Goal: Task Accomplishment & Management: Complete application form

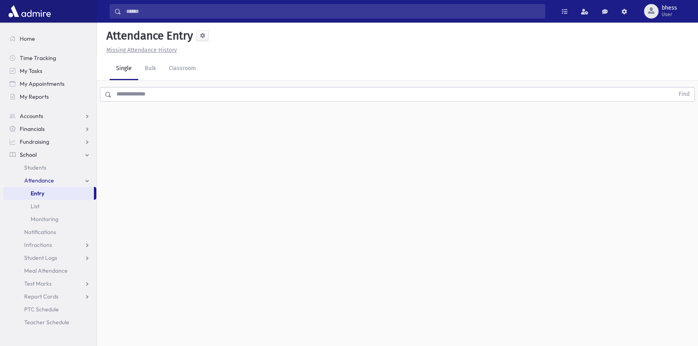
click at [143, 93] on input "text" at bounding box center [393, 94] width 563 height 15
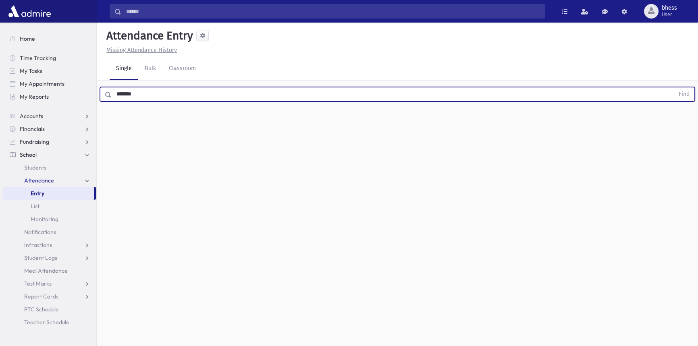
type input "*******"
click at [674, 87] on button "Find" at bounding box center [684, 94] width 21 height 14
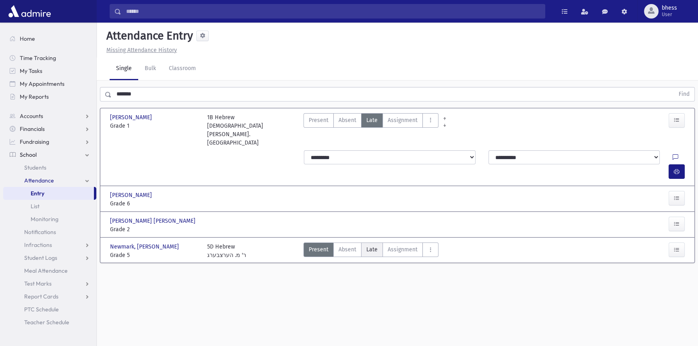
click at [368, 246] on span "Late" at bounding box center [372, 250] width 11 height 8
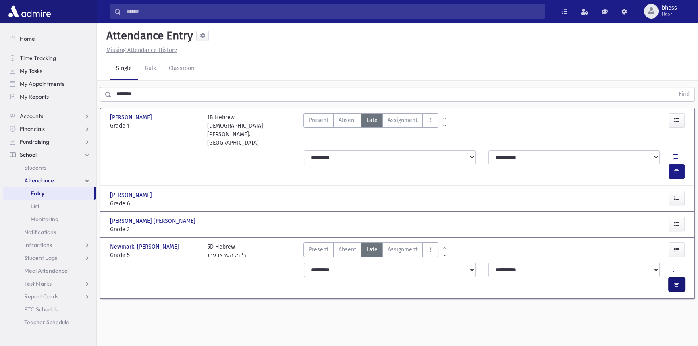
click at [680, 277] on button "button" at bounding box center [677, 284] width 16 height 15
click at [423, 263] on select "**********" at bounding box center [389, 270] width 171 height 15
select select "*******"
click at [304, 263] on select "**********" at bounding box center [389, 270] width 171 height 15
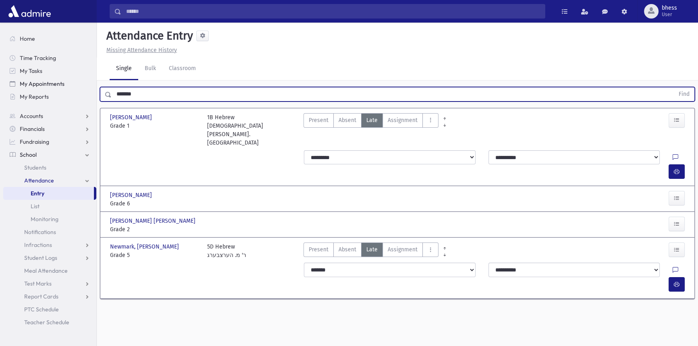
drag, startPoint x: 138, startPoint y: 87, endPoint x: 96, endPoint y: 88, distance: 42.8
click at [96, 87] on div "Search Results All Accounts" at bounding box center [349, 182] width 698 height 364
click at [674, 87] on button "Find" at bounding box center [684, 94] width 21 height 14
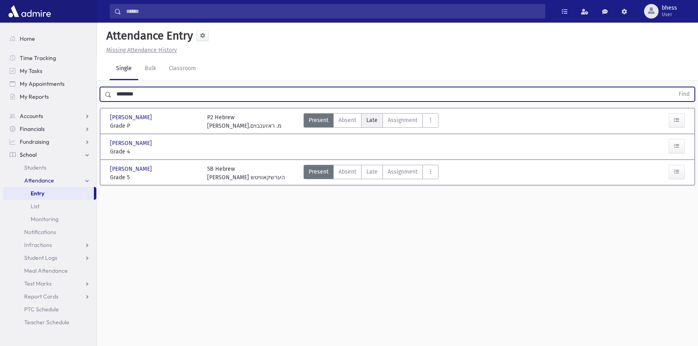
click at [369, 125] on label "Late Late" at bounding box center [372, 120] width 22 height 15
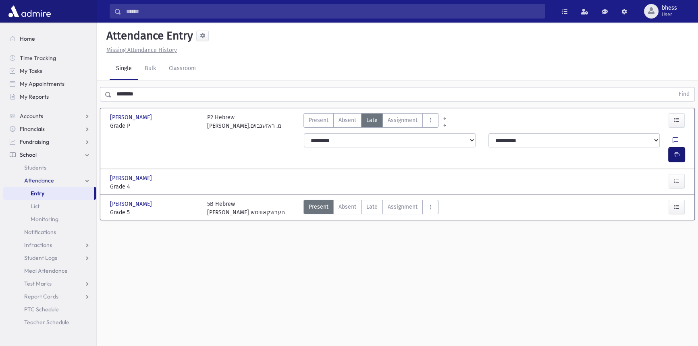
click at [675, 152] on icon "button" at bounding box center [677, 155] width 6 height 7
click at [313, 124] on label "Present P" at bounding box center [319, 120] width 30 height 15
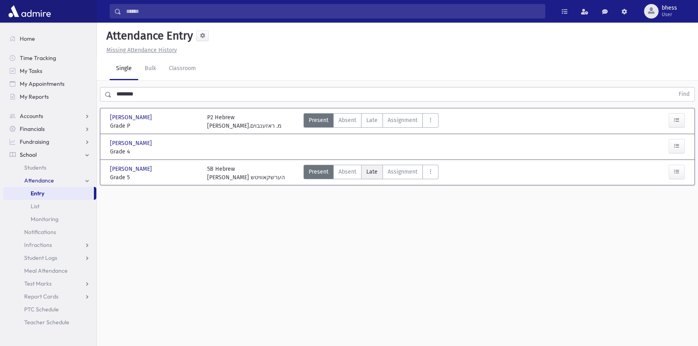
click at [371, 169] on span "Late" at bounding box center [372, 172] width 11 height 8
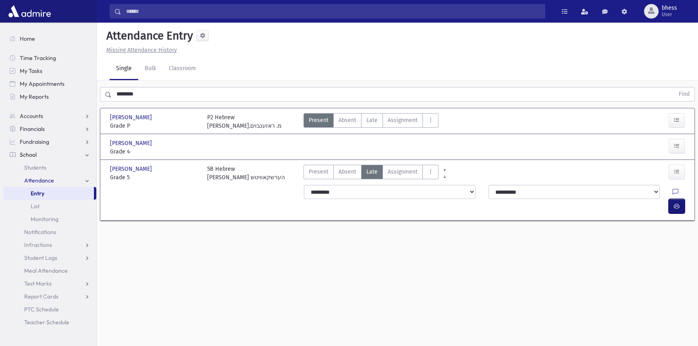
click at [681, 199] on button "button" at bounding box center [677, 206] width 16 height 15
click at [671, 142] on button "button" at bounding box center [677, 146] width 16 height 15
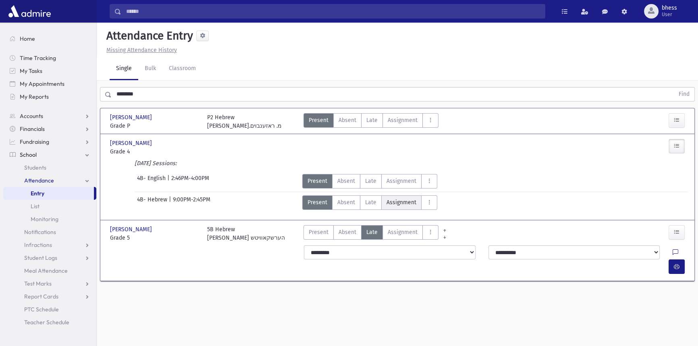
click at [387, 205] on span "Assignment" at bounding box center [402, 202] width 30 height 8
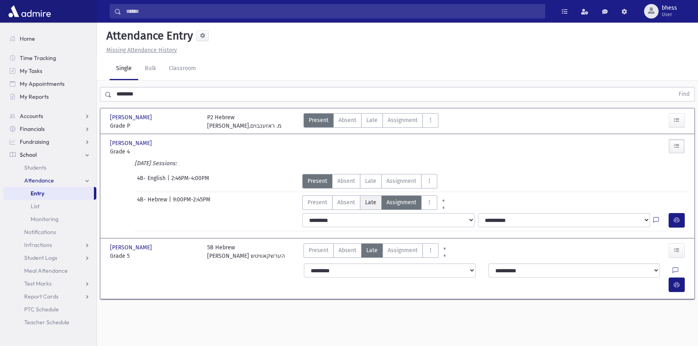
click at [374, 204] on span "Late" at bounding box center [370, 202] width 11 height 8
click at [688, 220] on div "**********" at bounding box center [495, 220] width 393 height 21
click at [673, 219] on button "button" at bounding box center [677, 220] width 16 height 15
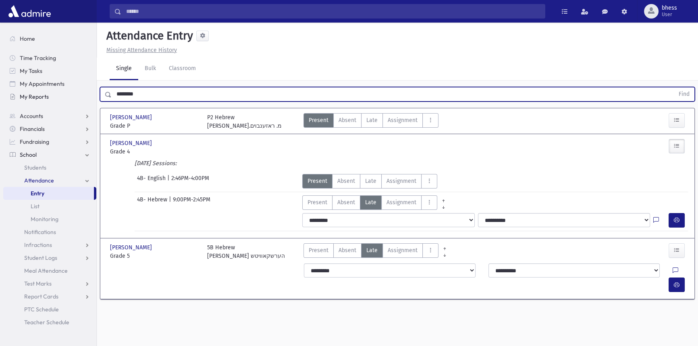
drag, startPoint x: 142, startPoint y: 96, endPoint x: 50, endPoint y: 90, distance: 92.9
click at [50, 90] on div "Search Results All Accounts" at bounding box center [349, 182] width 698 height 364
click at [674, 87] on button "Find" at bounding box center [684, 94] width 21 height 14
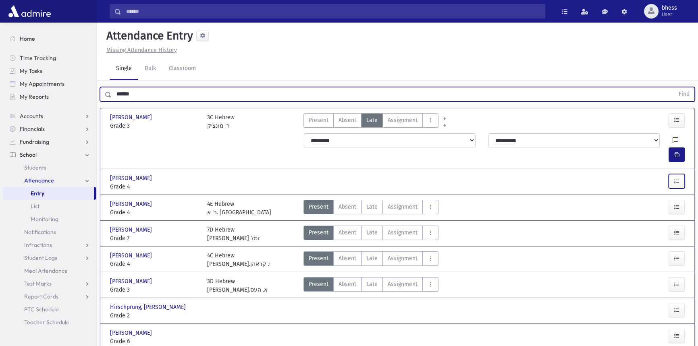
click at [677, 174] on button "button" at bounding box center [677, 181] width 16 height 15
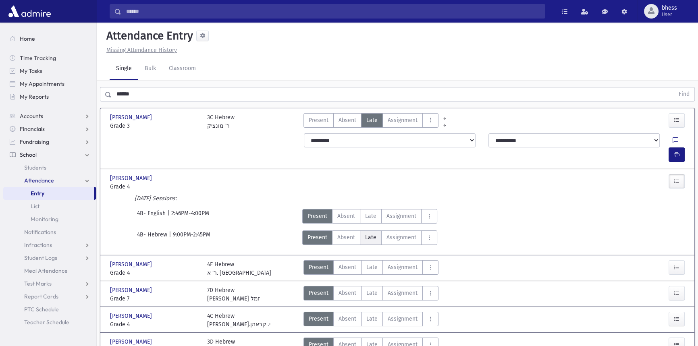
click at [370, 231] on label "Late Late" at bounding box center [371, 238] width 22 height 15
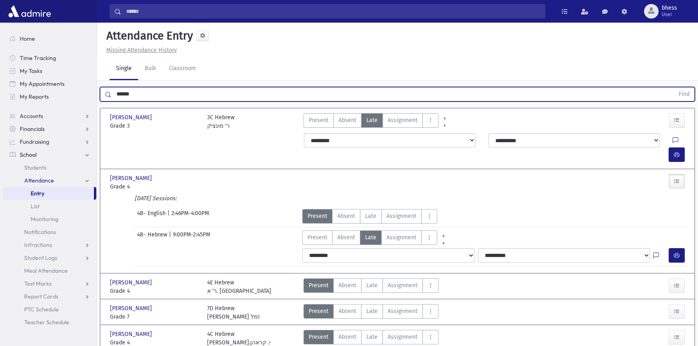
drag, startPoint x: 111, startPoint y: 95, endPoint x: 97, endPoint y: 91, distance: 14.7
click at [97, 91] on div "****** Find" at bounding box center [398, 93] width 602 height 24
click at [674, 87] on button "Find" at bounding box center [684, 94] width 21 height 14
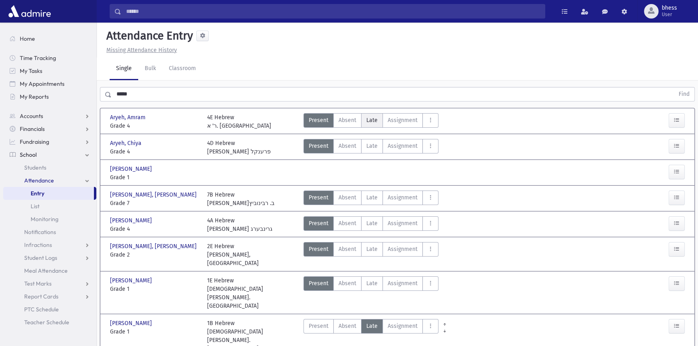
click at [371, 118] on span "Late" at bounding box center [372, 120] width 11 height 8
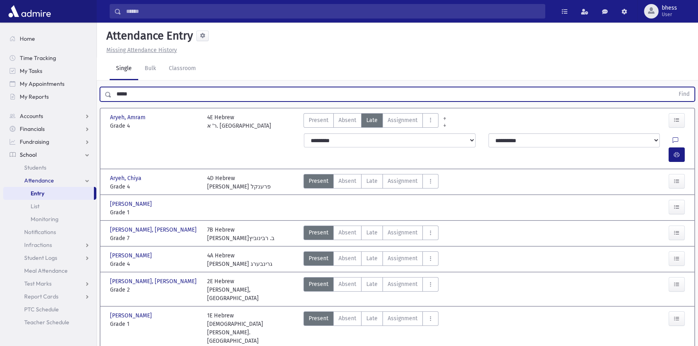
drag, startPoint x: 146, startPoint y: 90, endPoint x: 102, endPoint y: 93, distance: 43.6
click at [102, 93] on div "***** Find" at bounding box center [397, 94] width 595 height 15
click at [674, 87] on button "Find" at bounding box center [684, 94] width 21 height 14
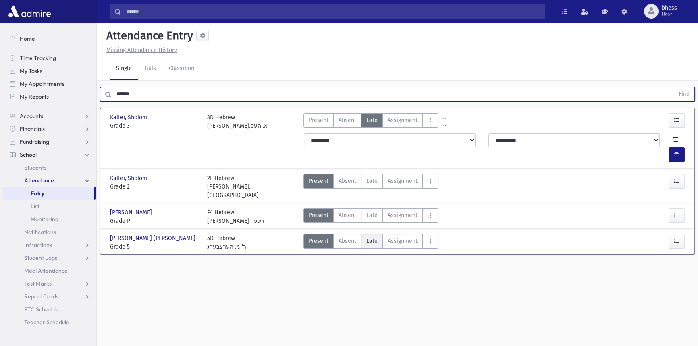
click at [373, 237] on span "Late" at bounding box center [372, 241] width 11 height 8
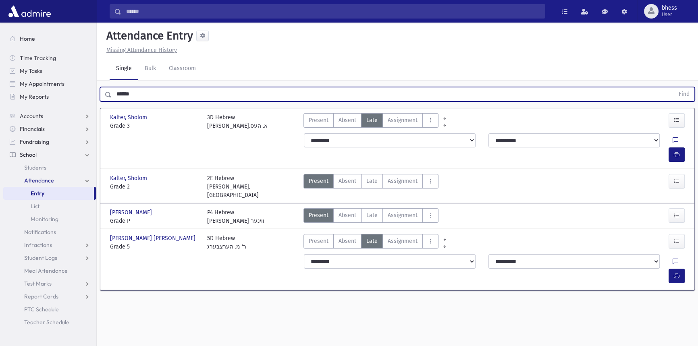
click at [99, 86] on div "****** Find" at bounding box center [398, 93] width 602 height 24
click at [674, 87] on button "Find" at bounding box center [684, 94] width 21 height 14
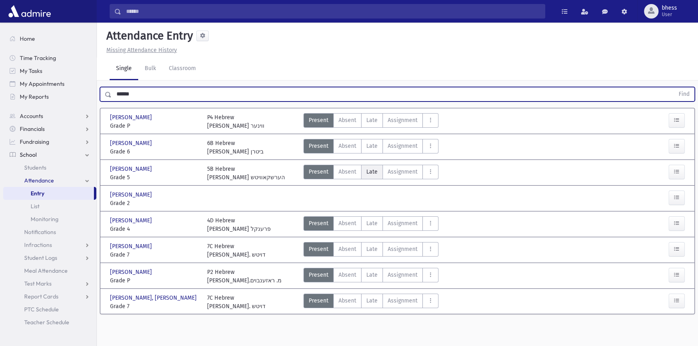
click at [367, 172] on span "Late" at bounding box center [372, 172] width 11 height 8
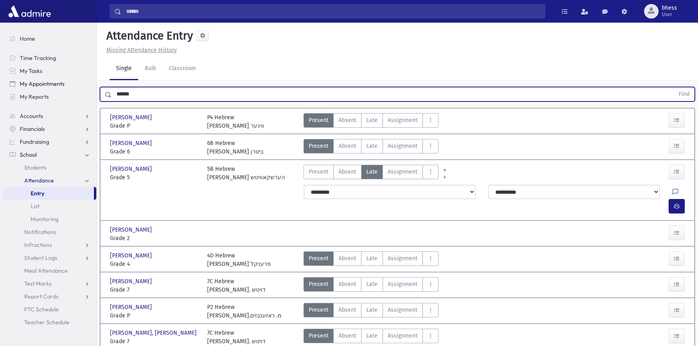
drag, startPoint x: 136, startPoint y: 96, endPoint x: 65, endPoint y: 77, distance: 73.7
click at [79, 87] on div "Search Results All Accounts" at bounding box center [349, 189] width 698 height 379
click at [674, 87] on button "Find" at bounding box center [684, 94] width 21 height 14
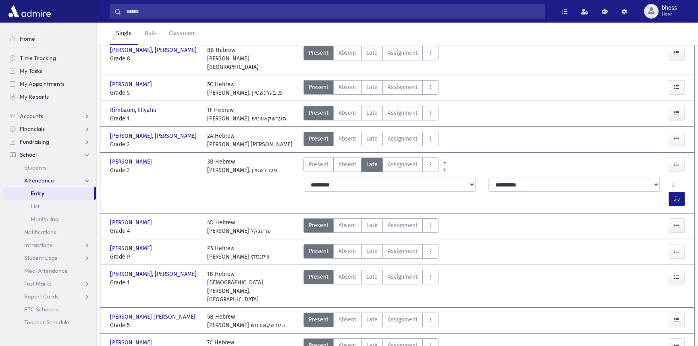
scroll to position [69, 0]
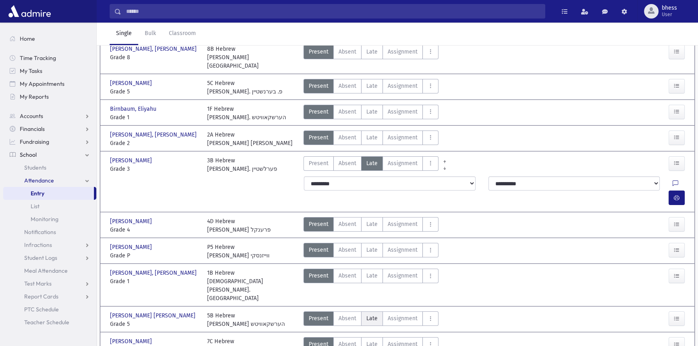
click at [365, 312] on label "Late Late" at bounding box center [372, 319] width 22 height 15
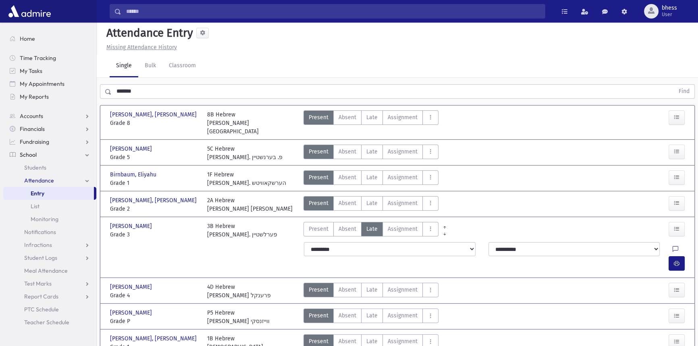
scroll to position [0, 0]
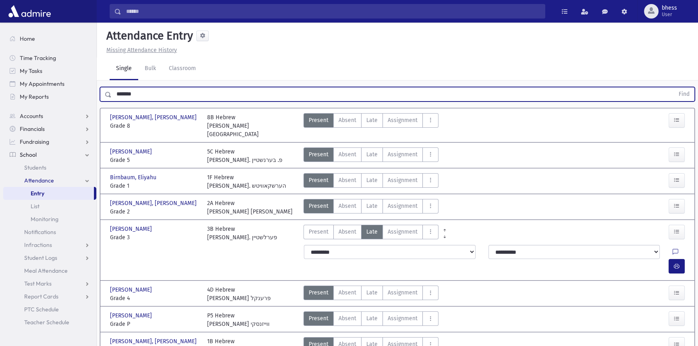
drag, startPoint x: 141, startPoint y: 95, endPoint x: 99, endPoint y: 92, distance: 41.6
click at [99, 92] on div "******* Find" at bounding box center [398, 93] width 602 height 24
click at [674, 87] on button "Find" at bounding box center [684, 94] width 21 height 14
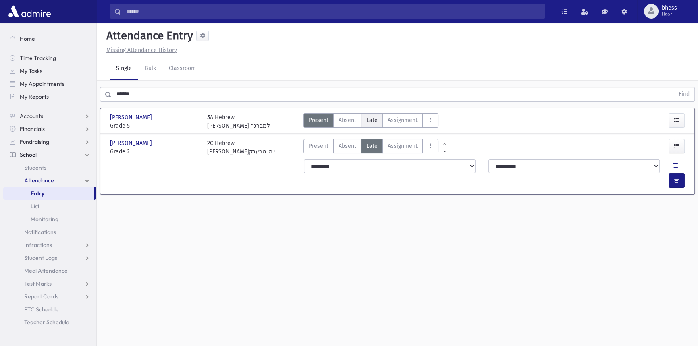
click at [379, 121] on label "Late Late" at bounding box center [372, 120] width 22 height 15
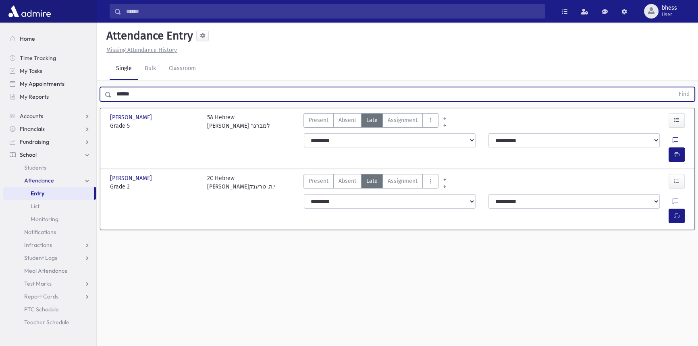
drag, startPoint x: 141, startPoint y: 90, endPoint x: 86, endPoint y: 86, distance: 55.0
click at [86, 86] on div "Search Results All Accounts" at bounding box center [349, 182] width 698 height 364
click at [674, 87] on button "Find" at bounding box center [684, 94] width 21 height 14
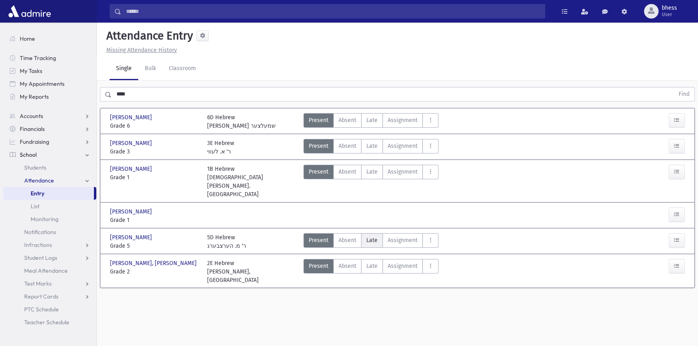
click at [376, 236] on span "Late" at bounding box center [372, 240] width 11 height 8
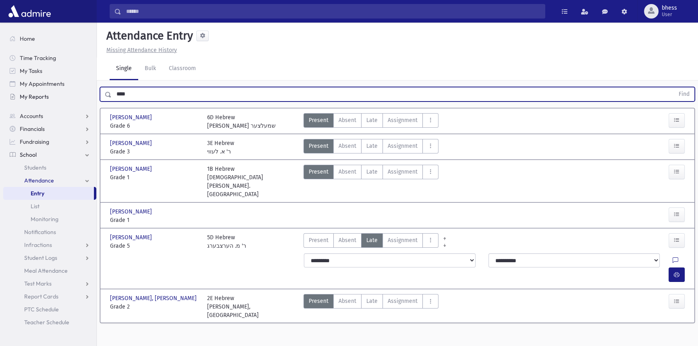
drag, startPoint x: 132, startPoint y: 92, endPoint x: 23, endPoint y: 114, distance: 110.6
click at [81, 93] on div "Search Results All Accounts" at bounding box center [349, 182] width 698 height 364
click at [674, 87] on button "Find" at bounding box center [684, 94] width 21 height 14
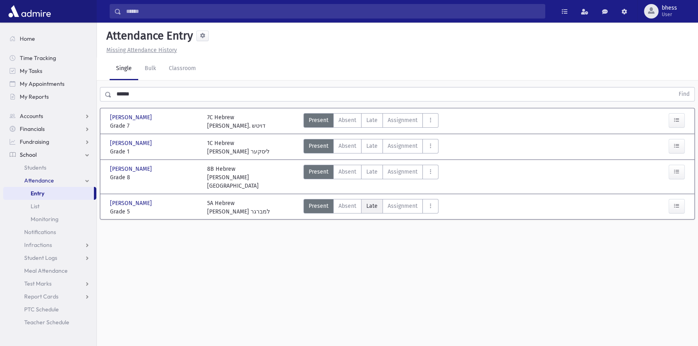
click at [378, 199] on label "Late Late" at bounding box center [372, 206] width 22 height 15
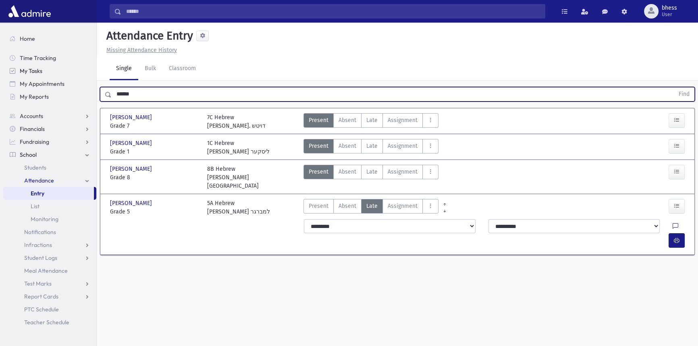
click at [65, 77] on div "Search Results All Accounts" at bounding box center [349, 182] width 698 height 364
click at [674, 87] on button "Find" at bounding box center [684, 94] width 21 height 14
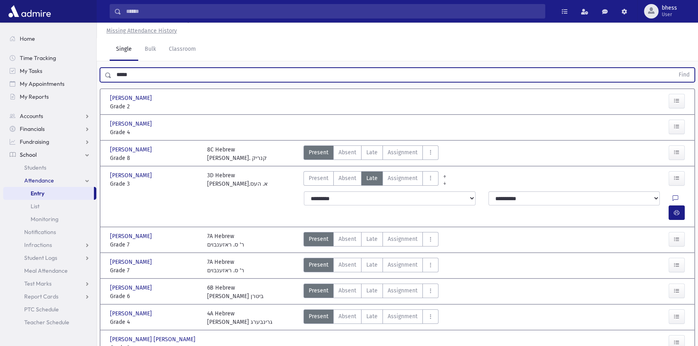
scroll to position [6, 0]
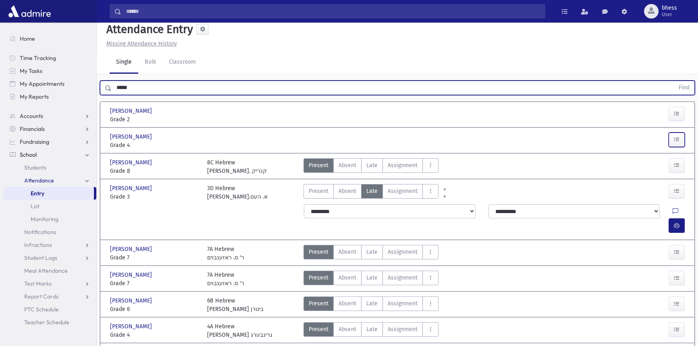
click at [674, 138] on icon "button" at bounding box center [677, 139] width 6 height 7
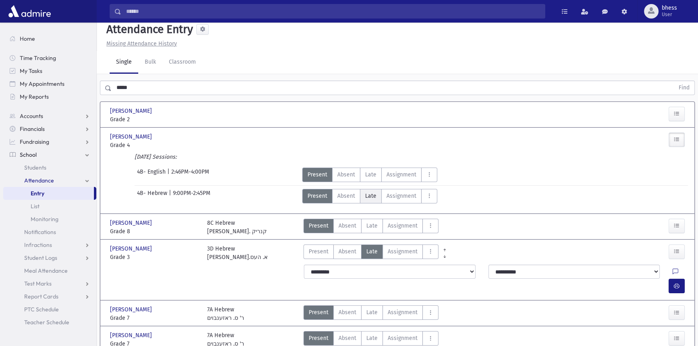
click at [379, 196] on label "Late Late" at bounding box center [371, 196] width 22 height 15
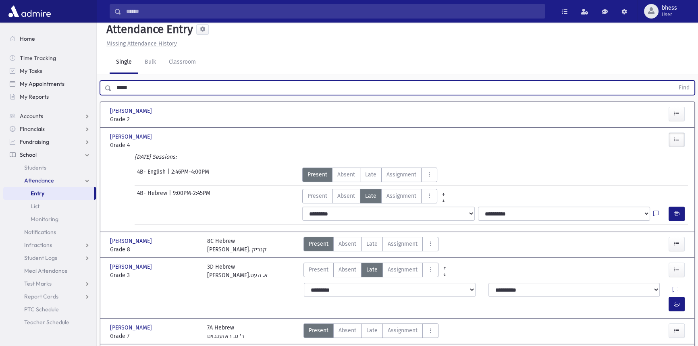
drag, startPoint x: 176, startPoint y: 92, endPoint x: 81, endPoint y: 79, distance: 96.1
click at [83, 79] on div "Search Results All Accounts" at bounding box center [349, 235] width 698 height 483
click at [674, 81] on button "Find" at bounding box center [684, 88] width 21 height 14
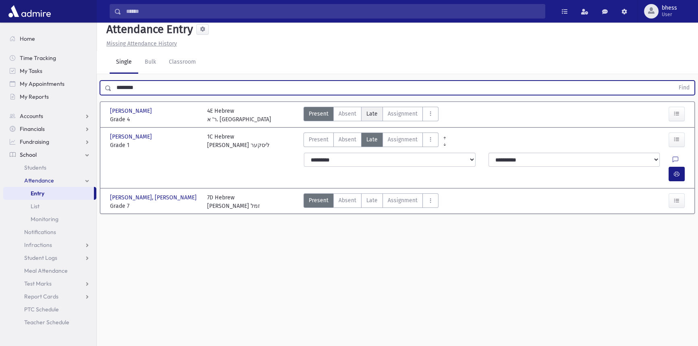
click at [373, 113] on span "Late" at bounding box center [372, 114] width 11 height 8
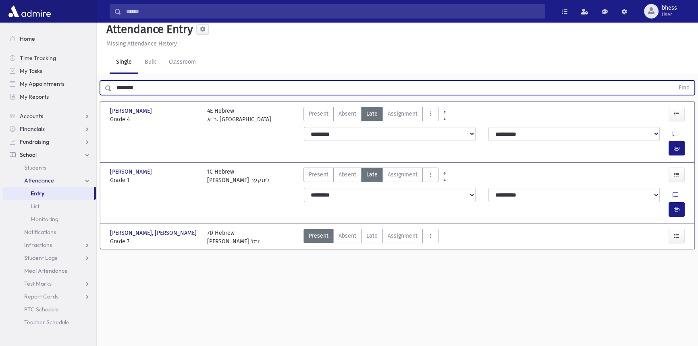
drag, startPoint x: 163, startPoint y: 86, endPoint x: 100, endPoint y: 88, distance: 63.3
click at [100, 88] on div "******** Find" at bounding box center [397, 88] width 595 height 15
click at [674, 81] on button "Find" at bounding box center [684, 88] width 21 height 14
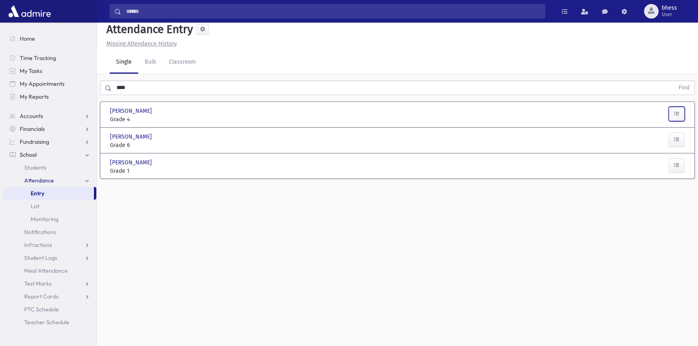
click at [673, 115] on button "button" at bounding box center [677, 114] width 16 height 15
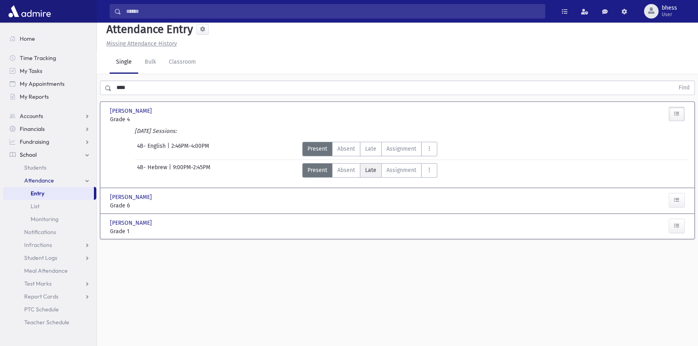
click at [369, 171] on span "Late" at bounding box center [370, 170] width 11 height 8
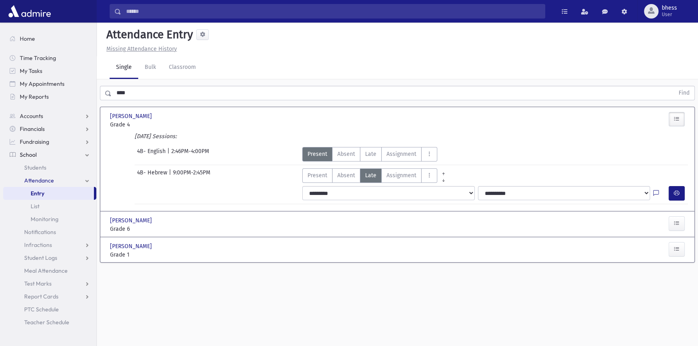
scroll to position [0, 0]
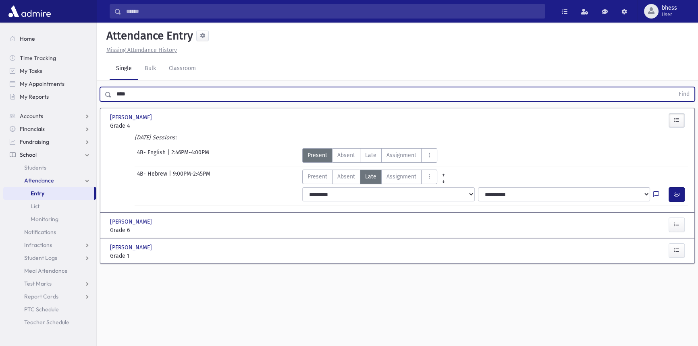
drag, startPoint x: 133, startPoint y: 93, endPoint x: 99, endPoint y: 88, distance: 34.2
click at [99, 88] on div "**** Find" at bounding box center [398, 93] width 602 height 24
type input "*"
click at [674, 87] on button "Find" at bounding box center [684, 94] width 21 height 14
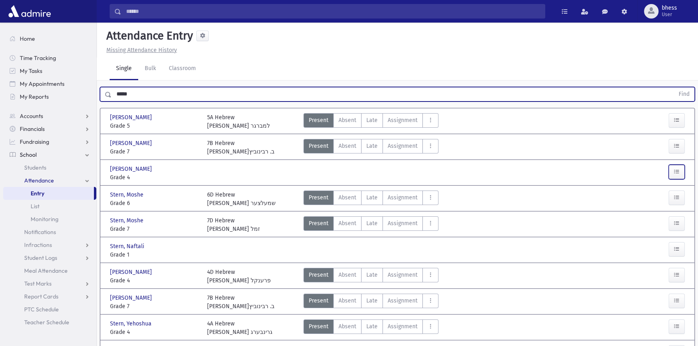
click at [678, 171] on icon "button" at bounding box center [677, 172] width 6 height 7
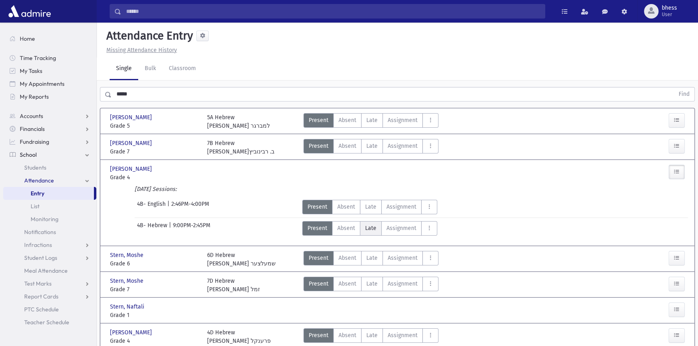
click at [369, 225] on span "Late" at bounding box center [370, 228] width 11 height 8
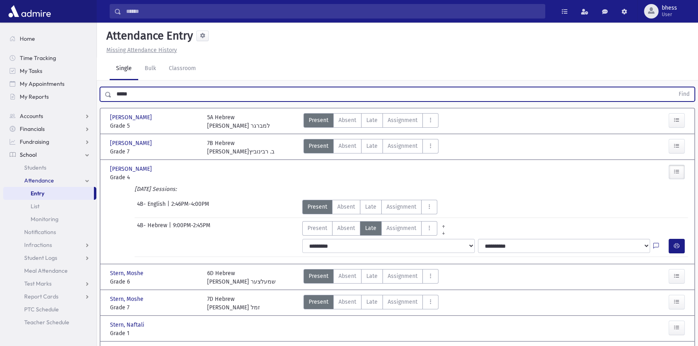
drag, startPoint x: 127, startPoint y: 96, endPoint x: 101, endPoint y: 98, distance: 26.3
click at [101, 98] on div "***** Find" at bounding box center [397, 94] width 595 height 15
click at [674, 87] on button "Find" at bounding box center [684, 94] width 21 height 14
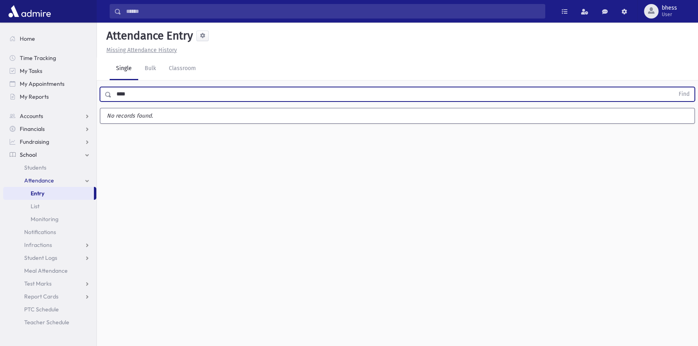
type input "****"
click at [674, 87] on button "Find" at bounding box center [684, 94] width 21 height 14
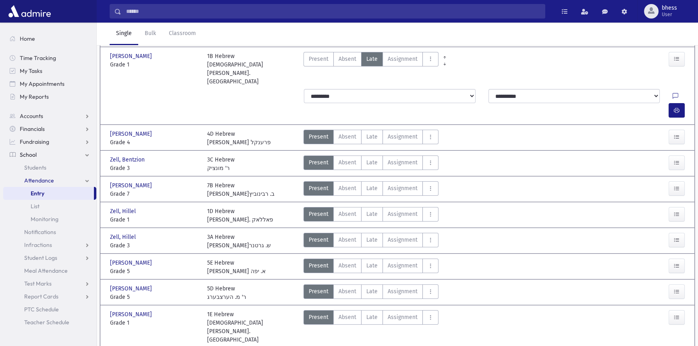
scroll to position [95, 0]
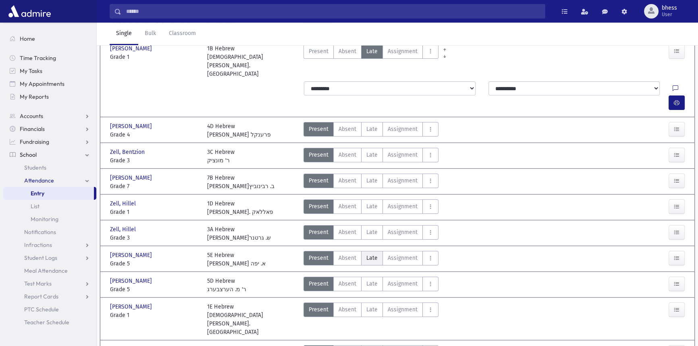
click at [377, 251] on label "Late Late" at bounding box center [372, 258] width 22 height 15
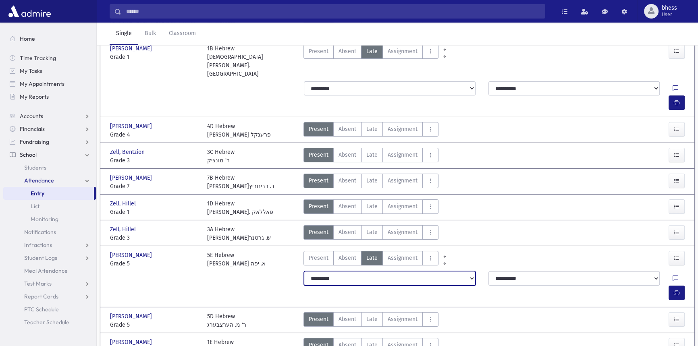
drag, startPoint x: 431, startPoint y: 246, endPoint x: 427, endPoint y: 247, distance: 4.1
click at [431, 271] on select "**********" at bounding box center [389, 278] width 171 height 15
select select "*******"
click at [304, 271] on select "**********" at bounding box center [389, 278] width 171 height 15
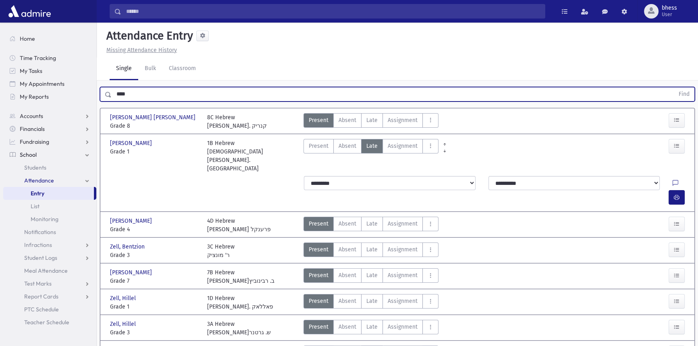
drag, startPoint x: 104, startPoint y: 88, endPoint x: 97, endPoint y: 87, distance: 7.0
click at [97, 87] on div "**** Find" at bounding box center [398, 93] width 602 height 24
type input "*******"
click at [674, 87] on button "Find" at bounding box center [684, 94] width 21 height 14
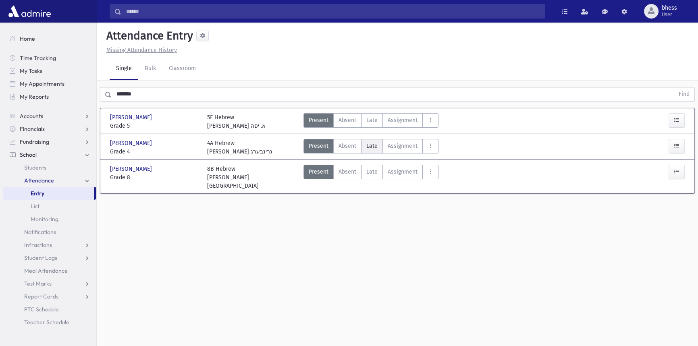
click at [373, 146] on span "Late" at bounding box center [372, 146] width 11 height 8
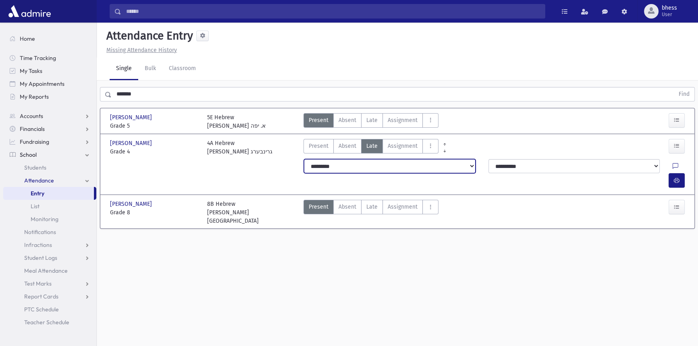
click at [390, 167] on select "**********" at bounding box center [389, 166] width 171 height 15
select select "*******"
click at [304, 159] on select "**********" at bounding box center [389, 166] width 171 height 15
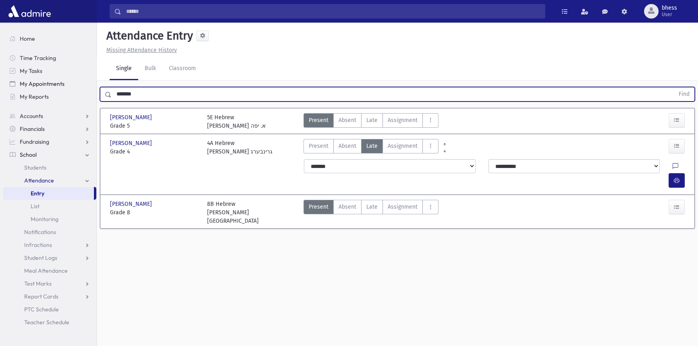
drag, startPoint x: 183, startPoint y: 91, endPoint x: 81, endPoint y: 86, distance: 102.9
click at [81, 86] on div "Search Results All Accounts" at bounding box center [349, 182] width 698 height 364
click at [674, 87] on button "Find" at bounding box center [684, 94] width 21 height 14
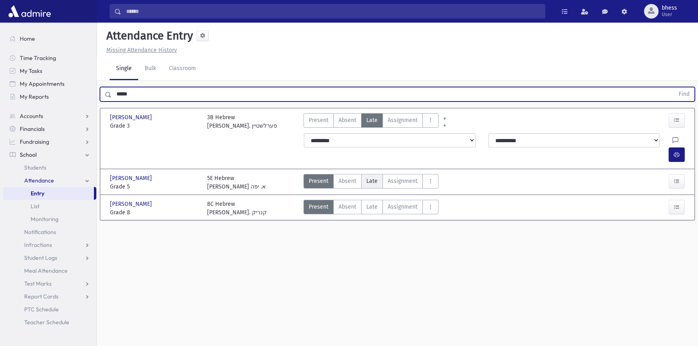
click at [368, 177] on span "Late" at bounding box center [372, 181] width 11 height 8
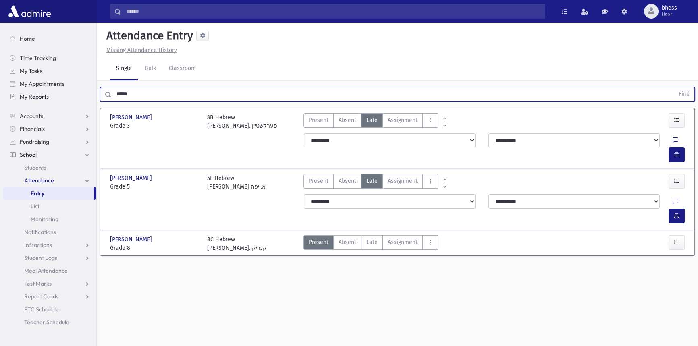
drag, startPoint x: 100, startPoint y: 95, endPoint x: 88, endPoint y: 91, distance: 12.8
click at [92, 93] on div "Search Results All Accounts" at bounding box center [349, 182] width 698 height 364
click at [674, 87] on button "Find" at bounding box center [684, 94] width 21 height 14
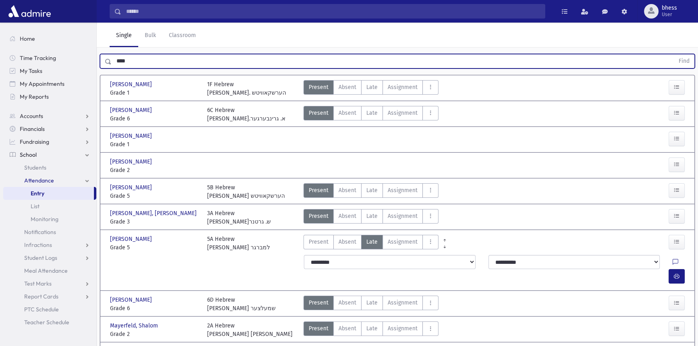
scroll to position [10, 0]
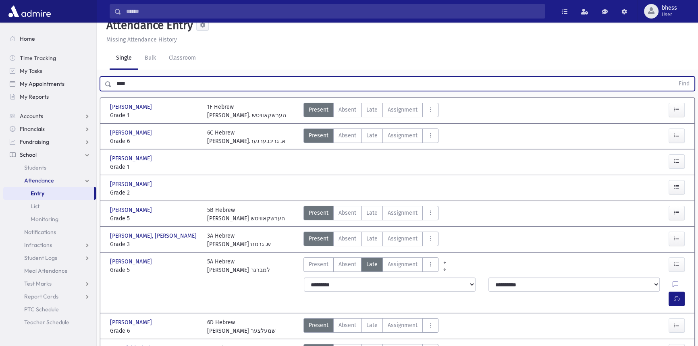
drag, startPoint x: 146, startPoint y: 85, endPoint x: 90, endPoint y: 83, distance: 56.1
click at [90, 83] on div "Search Results All Accounts" at bounding box center [349, 231] width 698 height 482
type input "*"
click at [674, 77] on button "Find" at bounding box center [684, 84] width 21 height 14
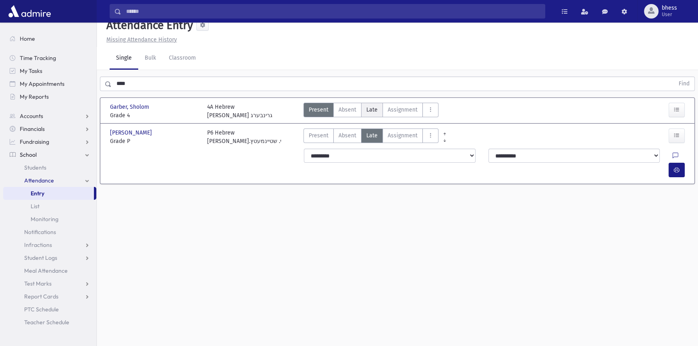
click at [376, 110] on span "Late" at bounding box center [372, 110] width 11 height 8
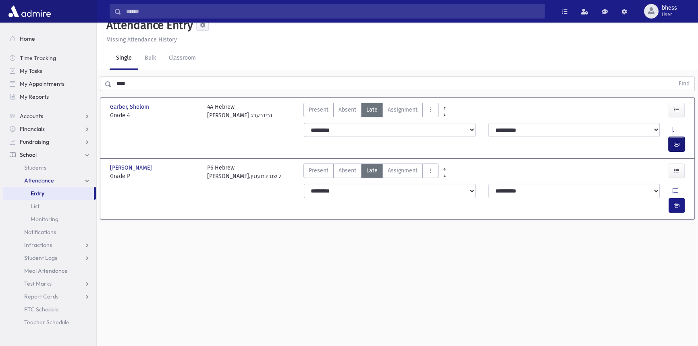
click at [675, 137] on button "button" at bounding box center [677, 144] width 16 height 15
click at [331, 329] on div "Attendance Entry Missing Attendance History Single Bulk Classroom **** Find Gar…" at bounding box center [398, 174] width 602 height 324
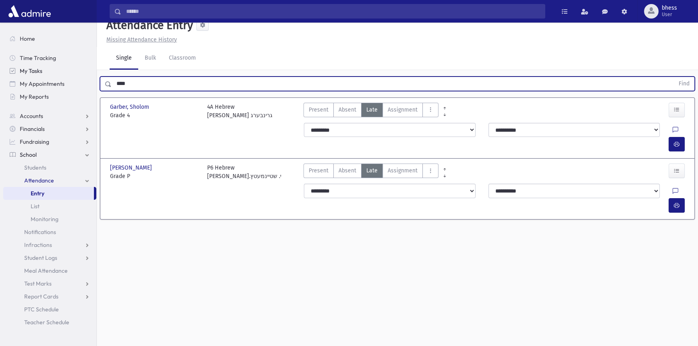
drag, startPoint x: 153, startPoint y: 81, endPoint x: 88, endPoint y: 76, distance: 64.8
click at [88, 76] on div "Search Results All Accounts" at bounding box center [349, 172] width 698 height 364
click at [674, 77] on button "Find" at bounding box center [684, 84] width 21 height 14
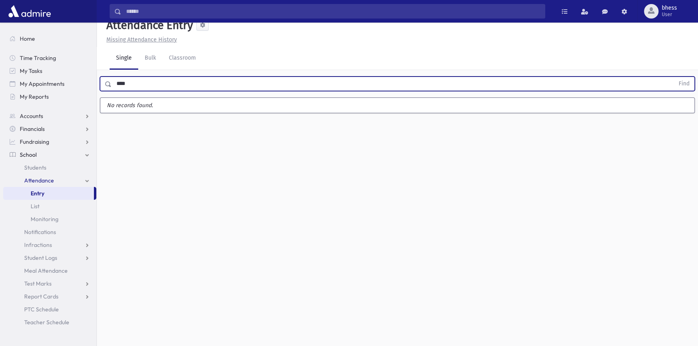
type input "****"
click at [674, 77] on button "Find" at bounding box center [684, 84] width 21 height 14
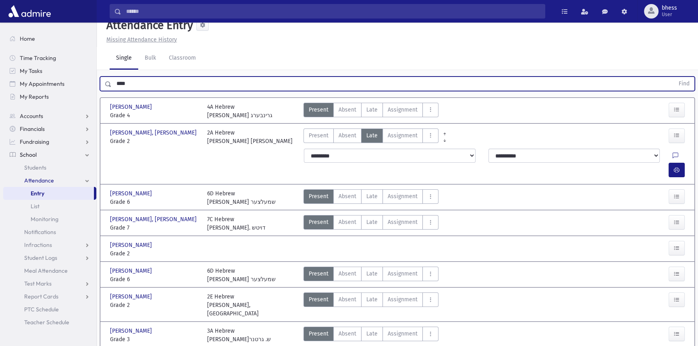
scroll to position [0, 0]
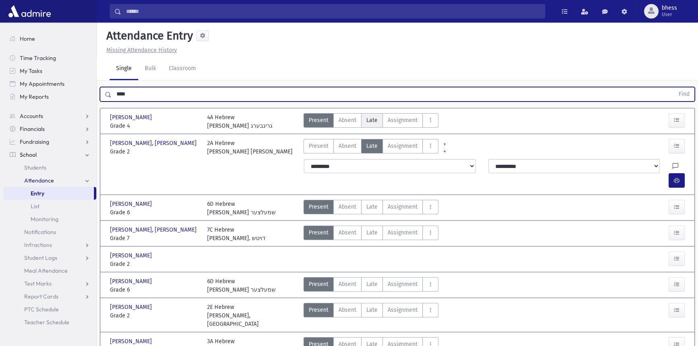
click at [378, 117] on label "Late Late" at bounding box center [372, 120] width 22 height 15
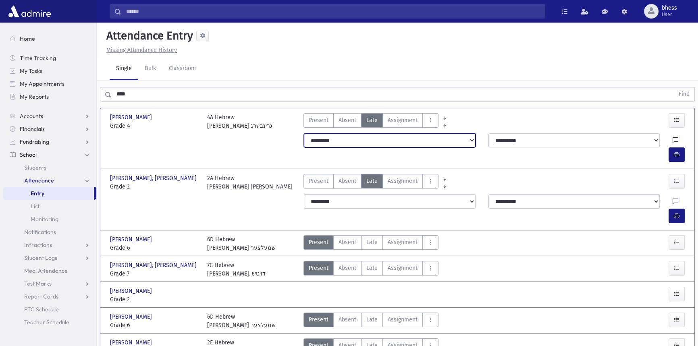
click at [375, 137] on select "**********" at bounding box center [389, 140] width 171 height 15
select select "*******"
click at [304, 133] on select "**********" at bounding box center [389, 140] width 171 height 15
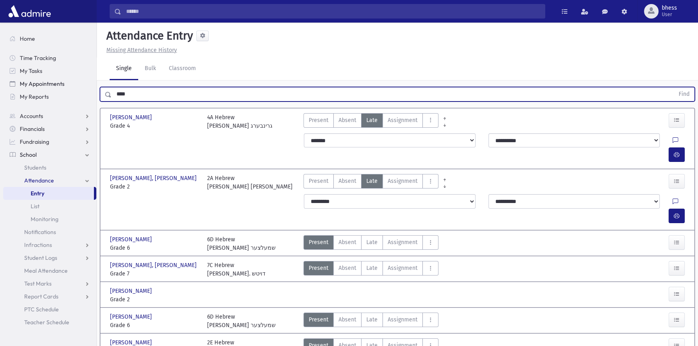
drag, startPoint x: 102, startPoint y: 92, endPoint x: 71, endPoint y: 79, distance: 34.4
click at [73, 83] on div "Search Results All Accounts" at bounding box center [349, 337] width 698 height 674
type input "*****"
click at [674, 87] on button "Find" at bounding box center [684, 94] width 21 height 14
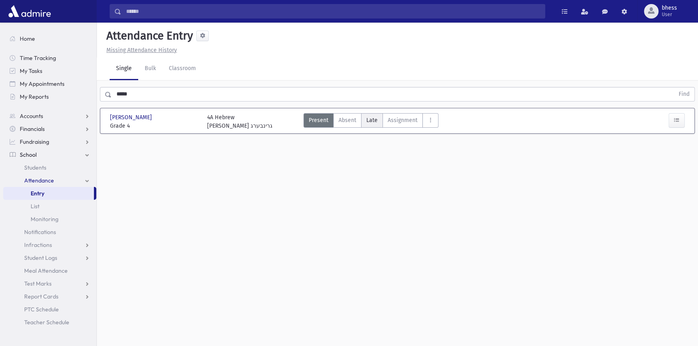
click at [375, 117] on span "Late" at bounding box center [372, 120] width 11 height 8
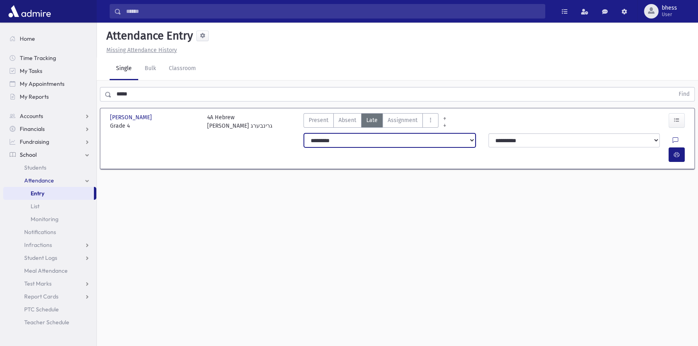
click at [399, 145] on select "**********" at bounding box center [389, 140] width 171 height 15
select select "*******"
click at [304, 133] on select "**********" at bounding box center [389, 140] width 171 height 15
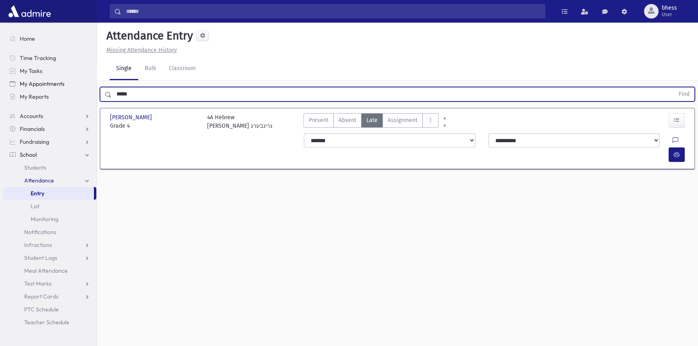
drag, startPoint x: 137, startPoint y: 91, endPoint x: 96, endPoint y: 88, distance: 42.0
click at [96, 88] on div "Search Results All Accounts" at bounding box center [349, 182] width 698 height 364
click at [674, 87] on button "Find" at bounding box center [684, 94] width 21 height 14
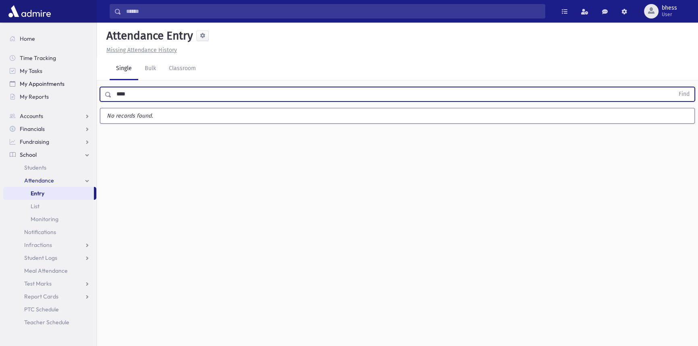
click at [674, 87] on button "Find" at bounding box center [684, 94] width 21 height 14
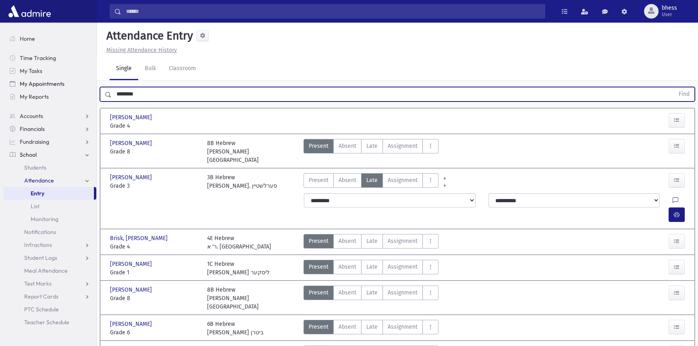
click at [674, 87] on button "Find" at bounding box center [684, 94] width 21 height 14
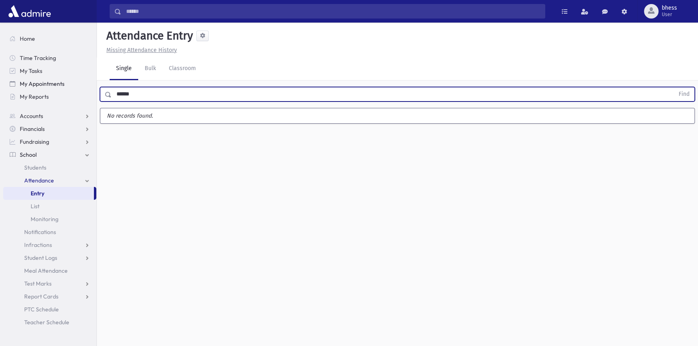
click at [674, 87] on button "Find" at bounding box center [684, 94] width 21 height 14
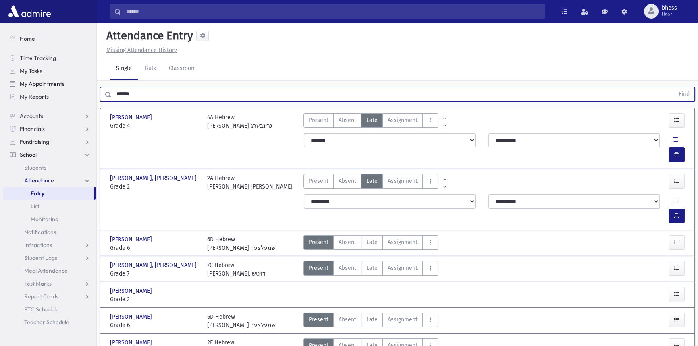
drag, startPoint x: 151, startPoint y: 95, endPoint x: 82, endPoint y: 87, distance: 69.8
click at [82, 87] on div "Search Results All Accounts" at bounding box center [349, 337] width 698 height 674
click at [674, 87] on button "Find" at bounding box center [684, 94] width 21 height 14
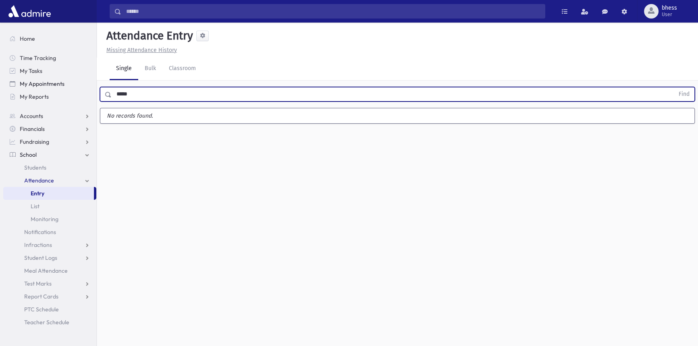
click at [674, 87] on button "Find" at bounding box center [684, 94] width 21 height 14
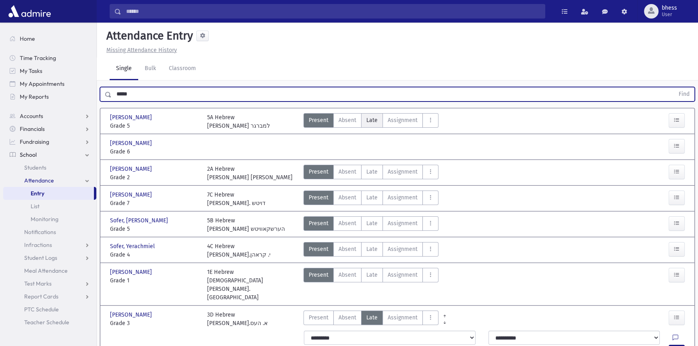
click at [370, 120] on span "Late" at bounding box center [372, 120] width 11 height 8
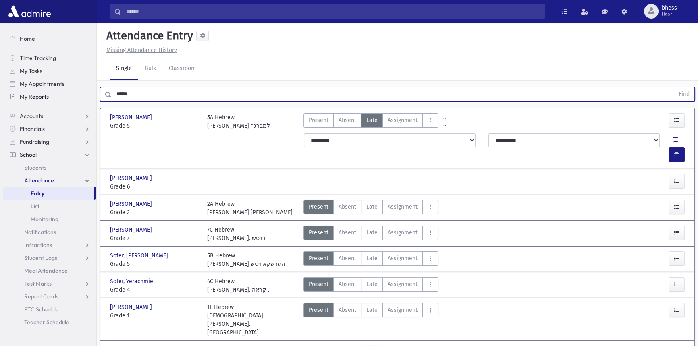
drag, startPoint x: 145, startPoint y: 96, endPoint x: 53, endPoint y: 88, distance: 92.3
click at [54, 91] on div "Search Results All Accounts" at bounding box center [349, 215] width 698 height 431
click at [674, 87] on button "Find" at bounding box center [684, 94] width 21 height 14
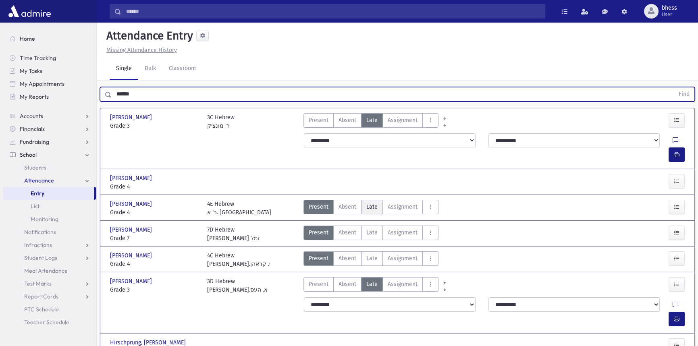
click at [377, 200] on label "Late Late" at bounding box center [372, 207] width 22 height 15
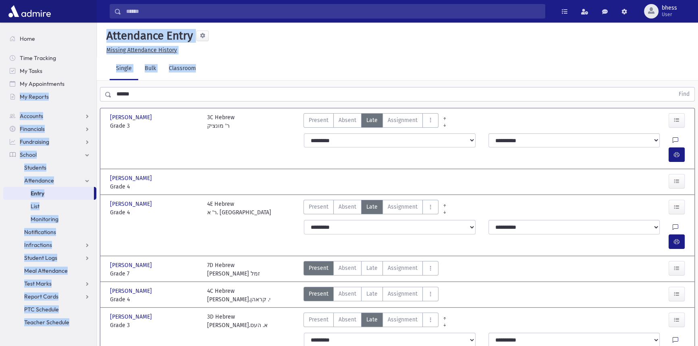
drag, startPoint x: 160, startPoint y: 103, endPoint x: 114, endPoint y: 90, distance: 47.6
click at [100, 88] on div "****** Find" at bounding box center [398, 93] width 602 height 24
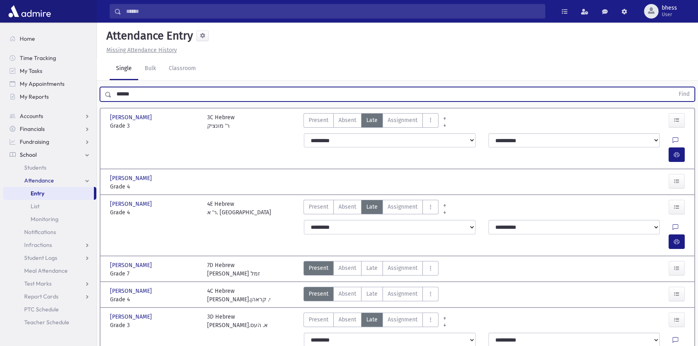
drag, startPoint x: 110, startPoint y: 93, endPoint x: 101, endPoint y: 93, distance: 9.3
click at [101, 93] on div "****** Find" at bounding box center [397, 94] width 595 height 15
click at [674, 87] on button "Find" at bounding box center [684, 94] width 21 height 14
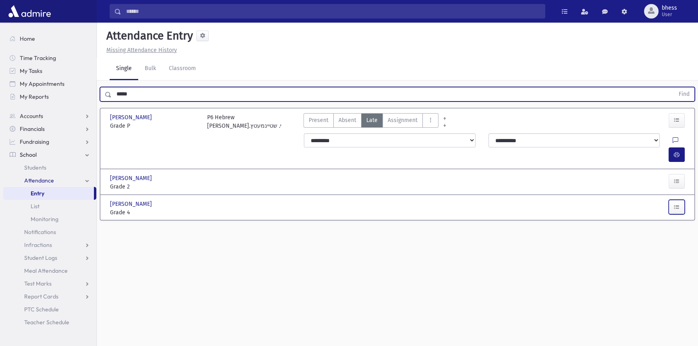
click at [673, 200] on button "button" at bounding box center [677, 207] width 16 height 15
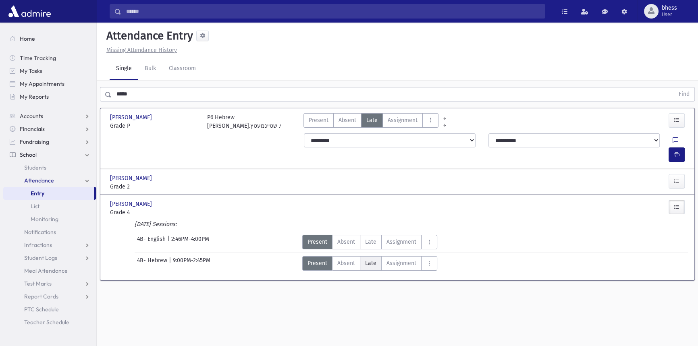
click at [372, 259] on span "Late" at bounding box center [370, 263] width 11 height 8
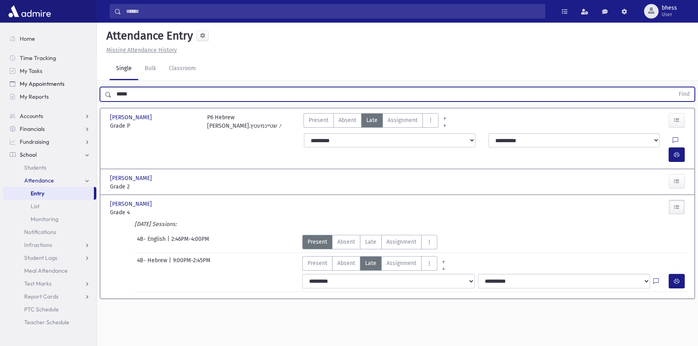
drag, startPoint x: 149, startPoint y: 92, endPoint x: 85, endPoint y: 87, distance: 64.3
click at [87, 88] on div "Search Results All Accounts" at bounding box center [349, 182] width 698 height 364
click at [674, 87] on button "Find" at bounding box center [684, 94] width 21 height 14
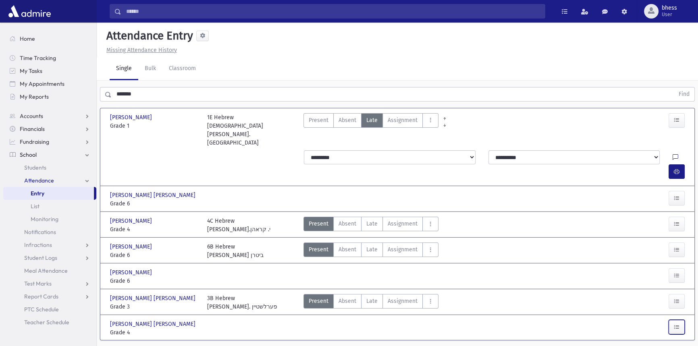
click at [683, 320] on button "button" at bounding box center [677, 327] width 16 height 15
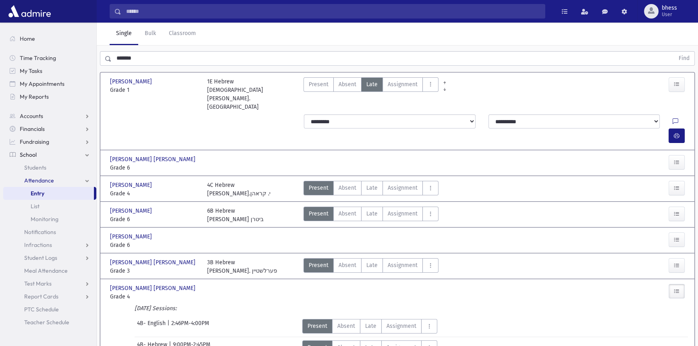
scroll to position [60, 0]
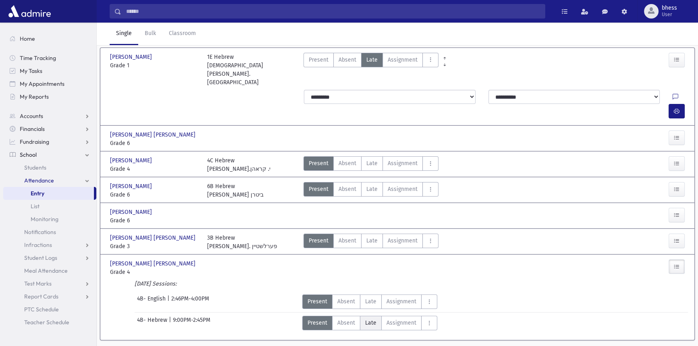
click at [365, 319] on span "Late" at bounding box center [370, 323] width 11 height 8
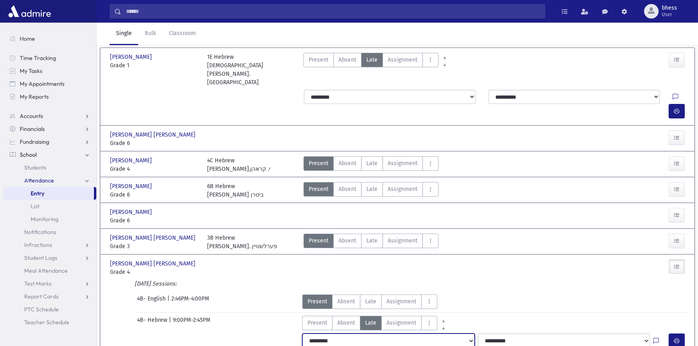
click at [336, 334] on select "**********" at bounding box center [388, 341] width 172 height 15
click at [298, 331] on div "**********" at bounding box center [397, 341] width 589 height 21
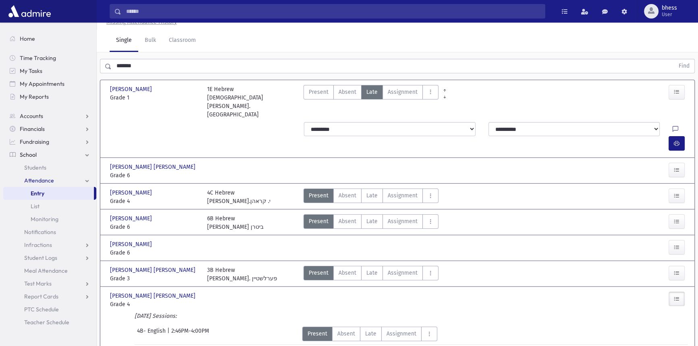
scroll to position [0, 0]
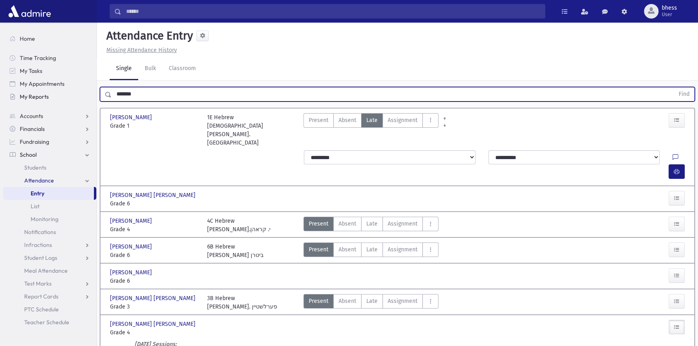
drag, startPoint x: 144, startPoint y: 90, endPoint x: 93, endPoint y: 90, distance: 51.2
click at [95, 91] on div "Search Results All Accounts" at bounding box center [349, 224] width 698 height 449
click at [674, 87] on button "Find" at bounding box center [684, 94] width 21 height 14
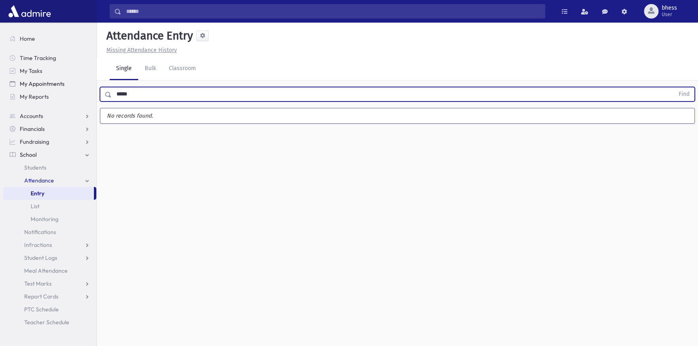
click at [674, 87] on button "Find" at bounding box center [684, 94] width 21 height 14
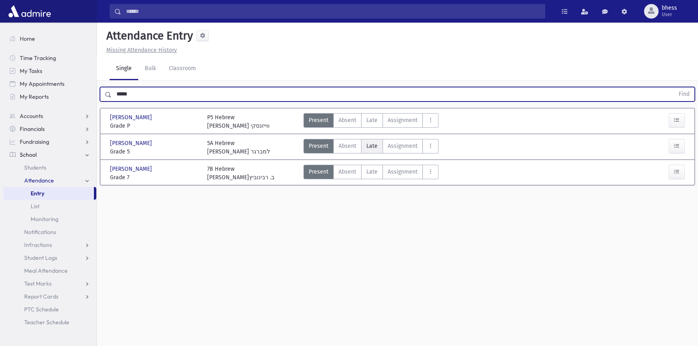
click at [374, 142] on span "Late" at bounding box center [372, 146] width 11 height 8
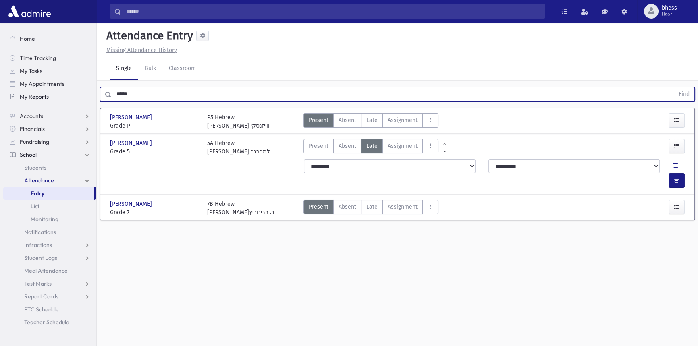
drag, startPoint x: 146, startPoint y: 91, endPoint x: 47, endPoint y: 90, distance: 99.2
click at [47, 90] on div "Search Results All Accounts" at bounding box center [349, 182] width 698 height 364
click at [674, 87] on button "Find" at bounding box center [684, 94] width 21 height 14
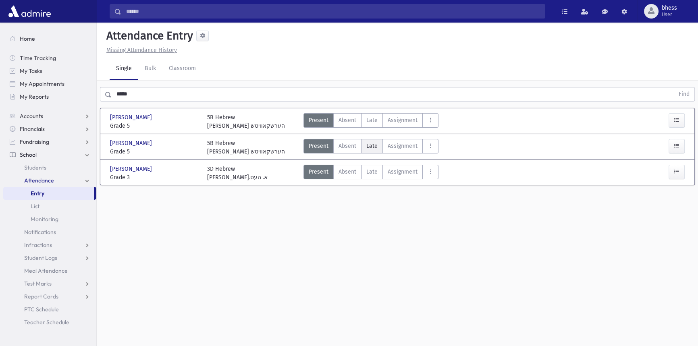
click at [368, 146] on span "Late" at bounding box center [372, 146] width 11 height 8
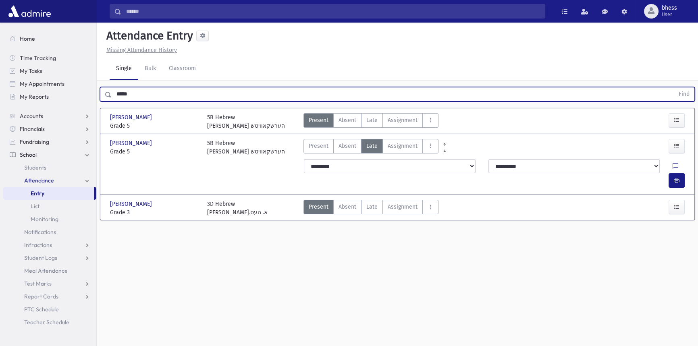
drag, startPoint x: 148, startPoint y: 92, endPoint x: 86, endPoint y: 72, distance: 65.3
click at [105, 91] on div "***** Find" at bounding box center [397, 94] width 595 height 15
click at [674, 87] on button "Find" at bounding box center [684, 94] width 21 height 14
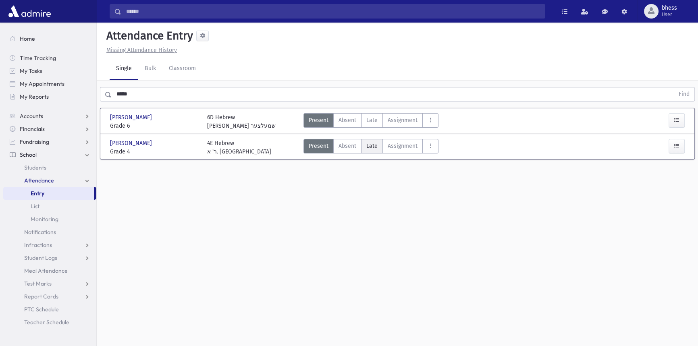
click at [371, 146] on span "Late" at bounding box center [372, 146] width 11 height 8
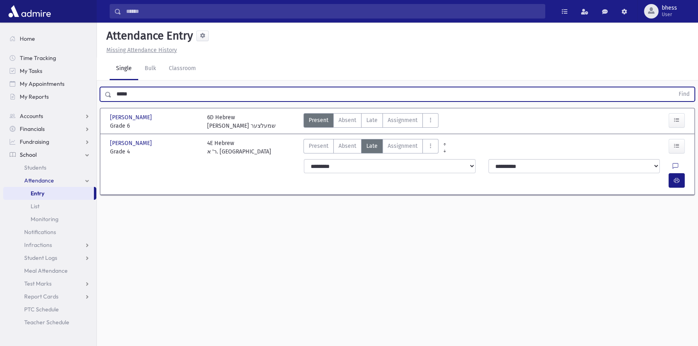
drag, startPoint x: 151, startPoint y: 89, endPoint x: 96, endPoint y: 92, distance: 54.9
click at [96, 92] on div "Search Results All Accounts" at bounding box center [349, 182] width 698 height 364
click at [674, 87] on button "Find" at bounding box center [684, 94] width 21 height 14
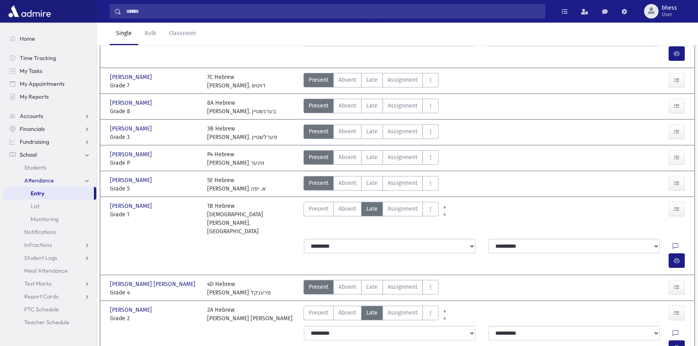
scroll to position [137, 0]
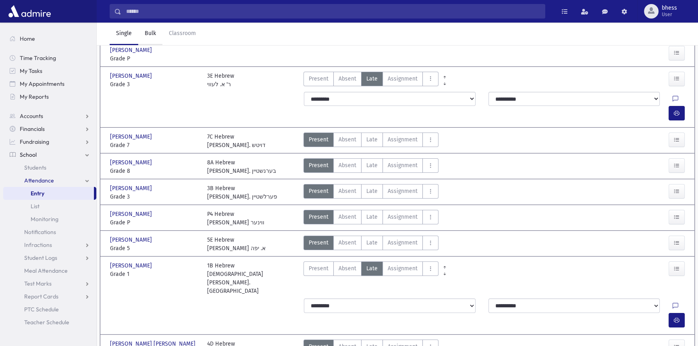
scroll to position [0, 0]
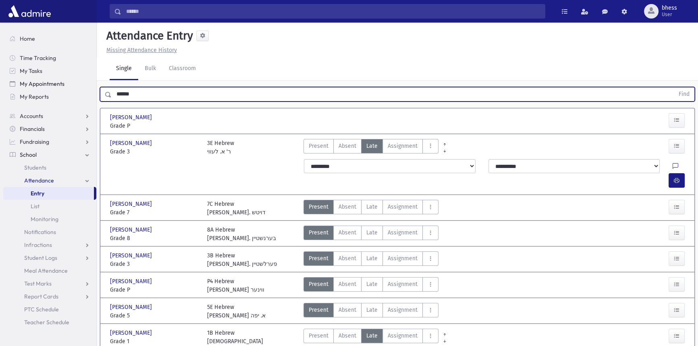
drag, startPoint x: 150, startPoint y: 92, endPoint x: 83, endPoint y: 87, distance: 67.1
click at [83, 87] on div "Search Results All Accounts" at bounding box center [349, 290] width 698 height 581
click at [674, 87] on button "Find" at bounding box center [684, 94] width 21 height 14
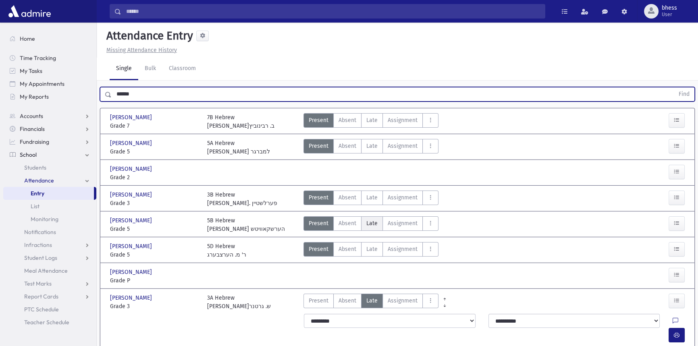
click at [367, 219] on span "Late" at bounding box center [372, 223] width 11 height 8
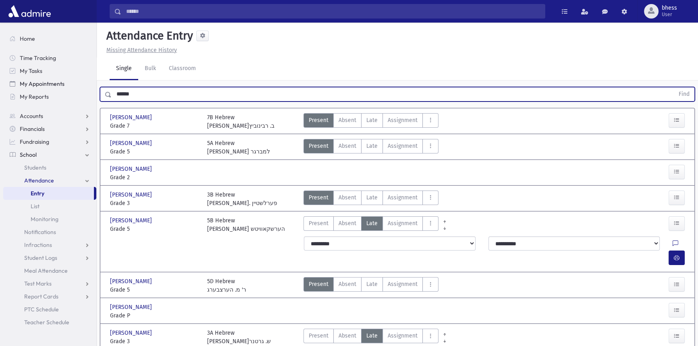
drag, startPoint x: 153, startPoint y: 98, endPoint x: 62, endPoint y: 84, distance: 91.3
click at [63, 85] on div "Search Results All Accounts" at bounding box center [349, 306] width 698 height 613
type input "*"
click at [674, 87] on button "Find" at bounding box center [684, 94] width 21 height 14
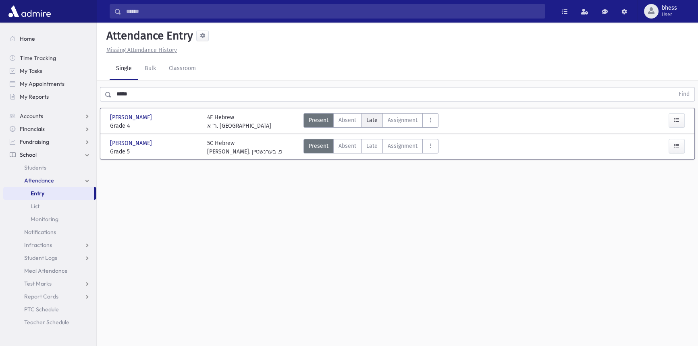
click at [379, 118] on label "Late Late" at bounding box center [372, 120] width 22 height 15
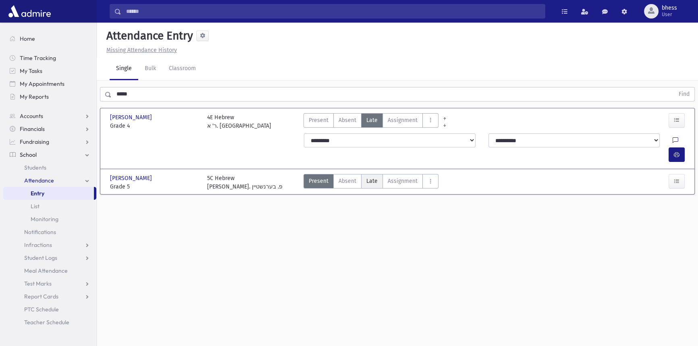
click at [374, 177] on span "Late" at bounding box center [372, 181] width 11 height 8
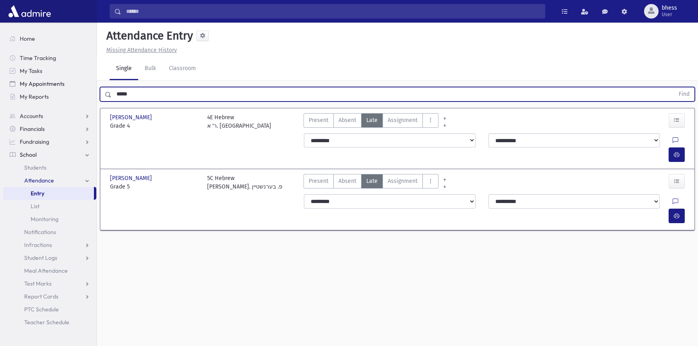
drag, startPoint x: 140, startPoint y: 92, endPoint x: 57, endPoint y: 89, distance: 82.7
click at [57, 89] on div "Search Results All Accounts" at bounding box center [349, 182] width 698 height 364
click at [674, 87] on button "Find" at bounding box center [684, 94] width 21 height 14
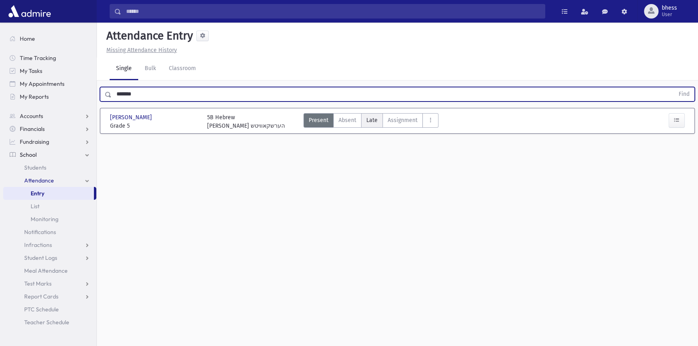
click at [368, 123] on span "Late" at bounding box center [372, 120] width 11 height 8
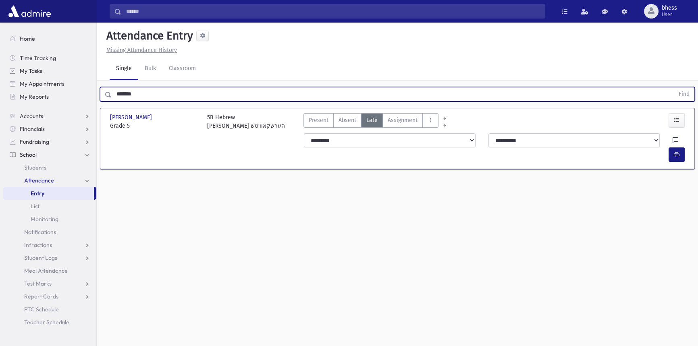
drag, startPoint x: 100, startPoint y: 81, endPoint x: 79, endPoint y: 76, distance: 21.4
click at [79, 76] on div "Search Results All Accounts" at bounding box center [349, 182] width 698 height 364
click at [674, 87] on button "Find" at bounding box center [684, 94] width 21 height 14
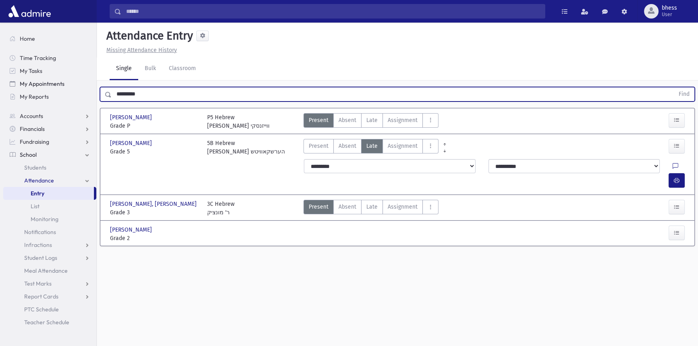
drag, startPoint x: 150, startPoint y: 92, endPoint x: 85, endPoint y: 81, distance: 66.6
click at [85, 81] on div "Search Results All Accounts" at bounding box center [349, 182] width 698 height 364
click at [674, 87] on button "Find" at bounding box center [684, 94] width 21 height 14
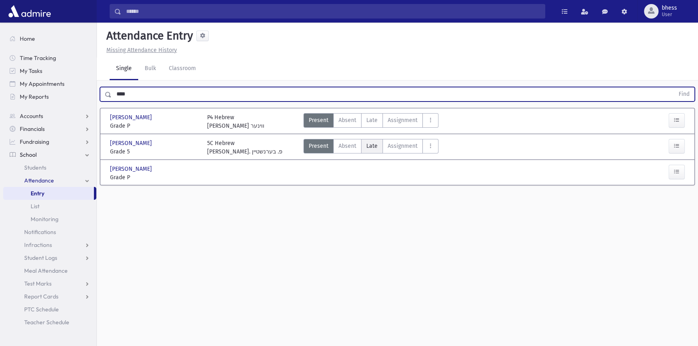
click at [373, 143] on span "Late" at bounding box center [372, 146] width 11 height 8
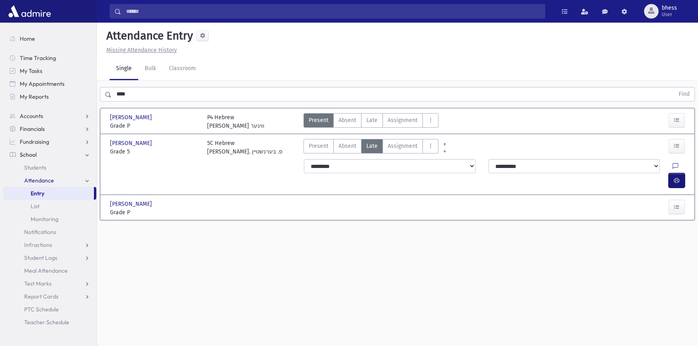
click at [669, 173] on button "button" at bounding box center [677, 180] width 16 height 15
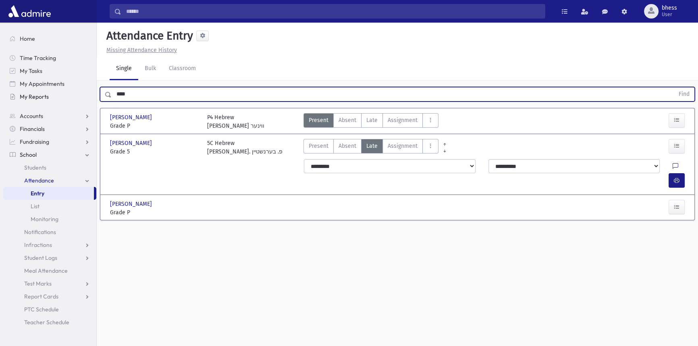
drag, startPoint x: 131, startPoint y: 90, endPoint x: 21, endPoint y: 90, distance: 110.9
click at [21, 90] on div "Search Results All Accounts" at bounding box center [349, 182] width 698 height 364
type input "*******"
click at [674, 87] on button "Find" at bounding box center [684, 94] width 21 height 14
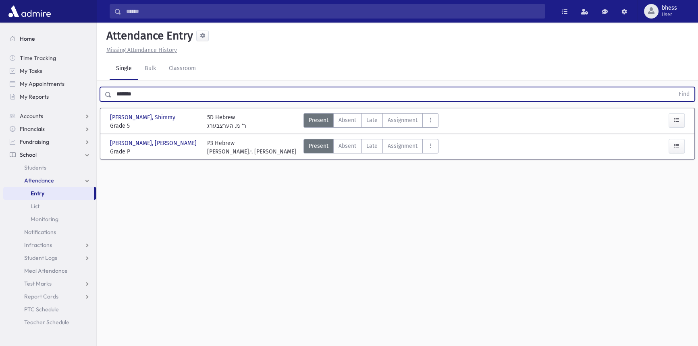
drag, startPoint x: 137, startPoint y: 92, endPoint x: 36, endPoint y: 36, distance: 115.3
click at [75, 77] on div "Search Results All Accounts" at bounding box center [349, 182] width 698 height 364
click at [674, 87] on button "Find" at bounding box center [684, 94] width 21 height 14
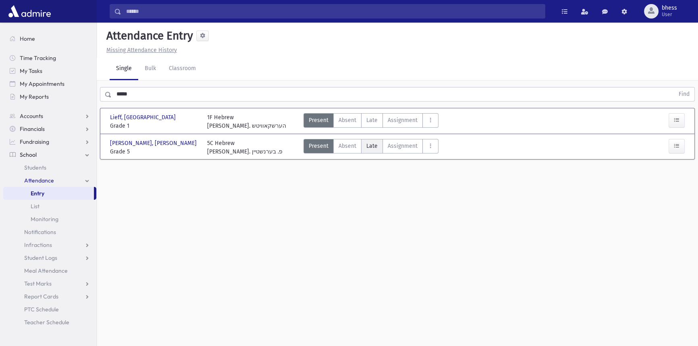
click at [368, 149] on span "Late" at bounding box center [372, 146] width 11 height 8
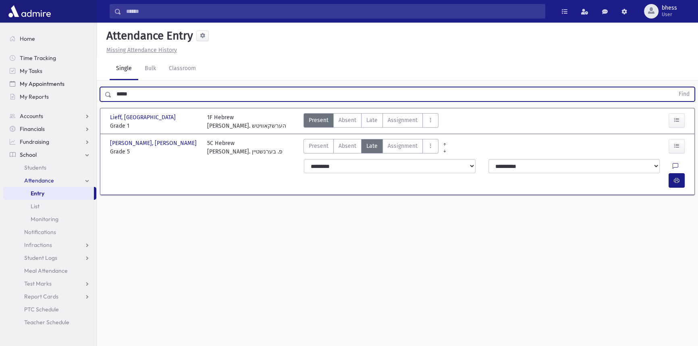
click at [93, 83] on div "Search Results All Accounts" at bounding box center [349, 182] width 698 height 364
type input "*****"
click at [674, 87] on button "Find" at bounding box center [684, 94] width 21 height 14
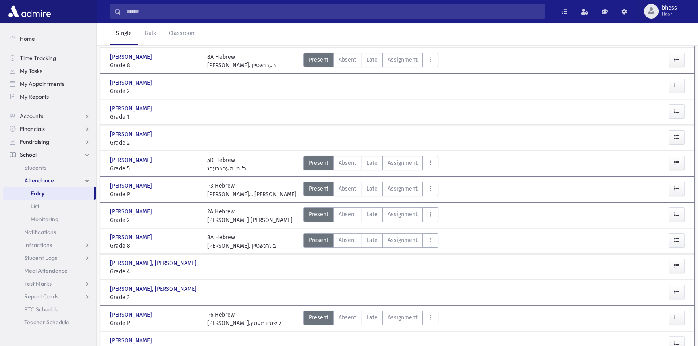
scroll to position [228, 0]
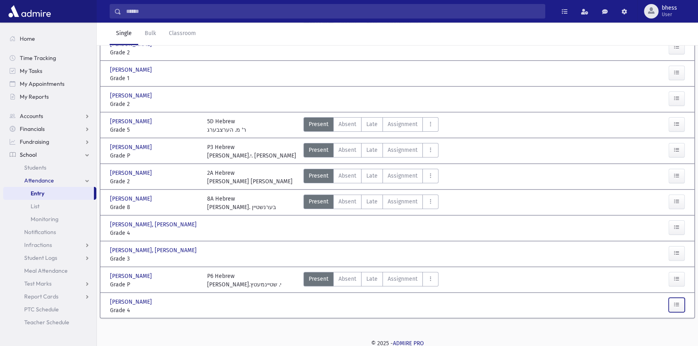
click at [681, 302] on button "button" at bounding box center [677, 305] width 16 height 15
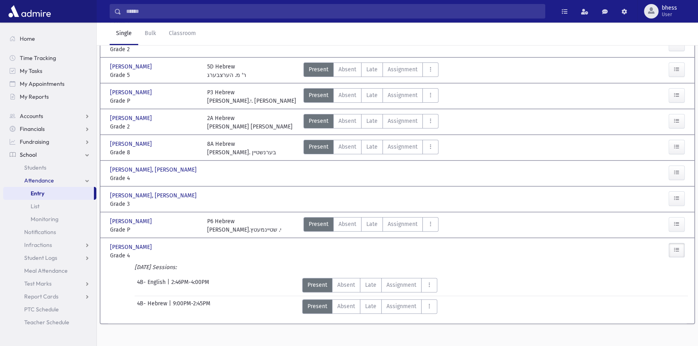
scroll to position [289, 0]
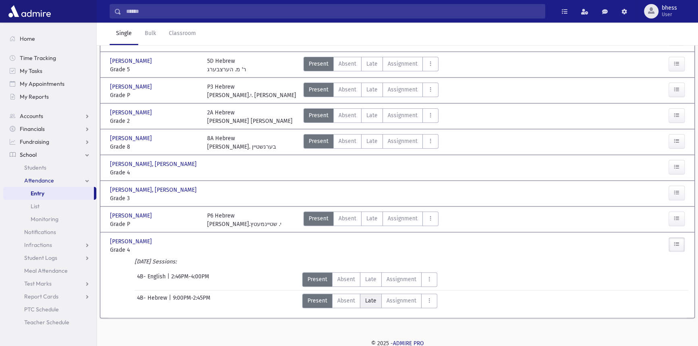
click at [372, 299] on span "Late" at bounding box center [370, 301] width 11 height 8
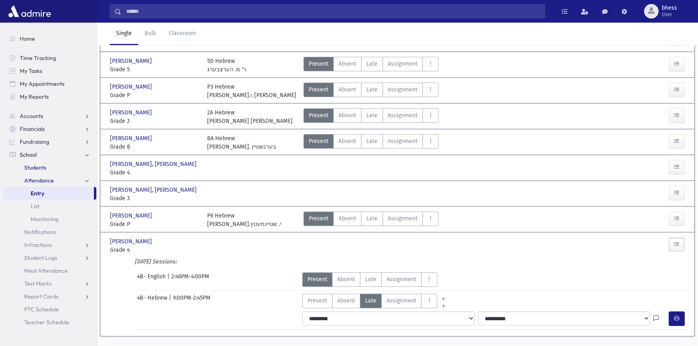
click at [48, 169] on link "Students" at bounding box center [49, 167] width 93 height 13
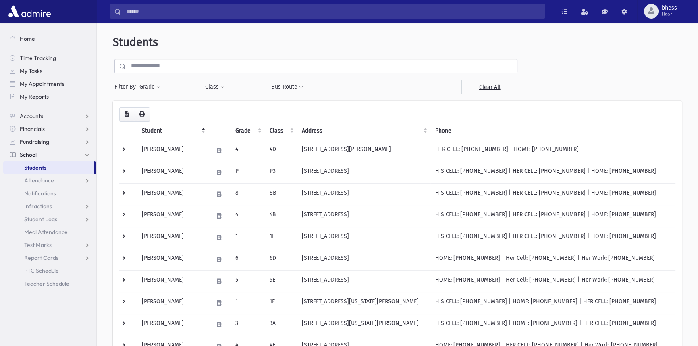
click at [156, 66] on input "text" at bounding box center [321, 66] width 391 height 15
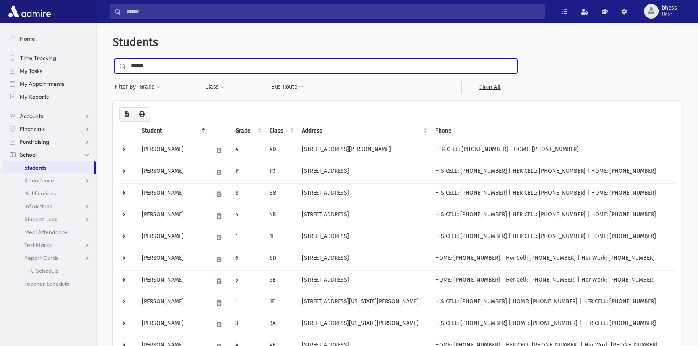
type input "******"
click at [113, 59] on input "submit" at bounding box center [124, 64] width 23 height 11
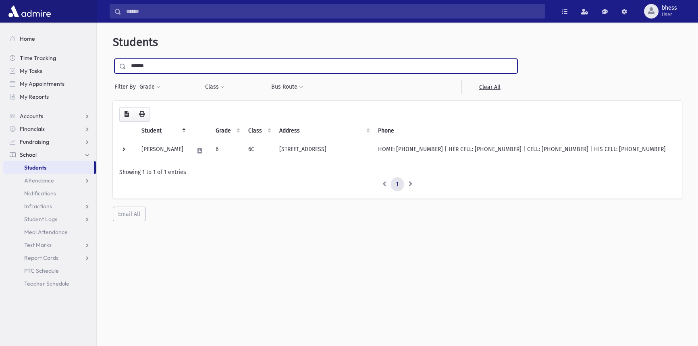
drag, startPoint x: 171, startPoint y: 64, endPoint x: 84, endPoint y: 60, distance: 87.2
click at [84, 60] on div "Search Results All Accounts" at bounding box center [349, 184] width 698 height 368
type input "******"
click at [113, 59] on input "submit" at bounding box center [124, 64] width 23 height 11
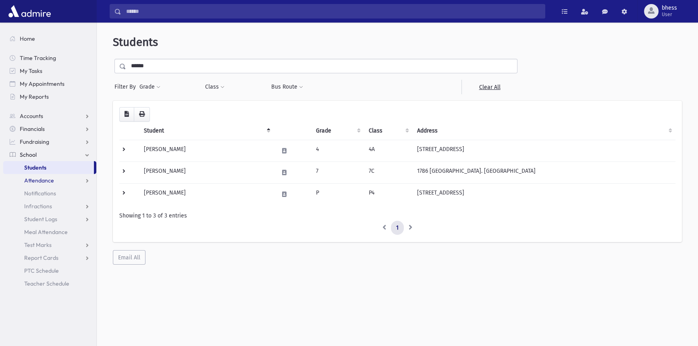
click at [70, 181] on link "Attendance" at bounding box center [49, 180] width 93 height 13
click at [38, 195] on span "Entry" at bounding box center [38, 193] width 14 height 7
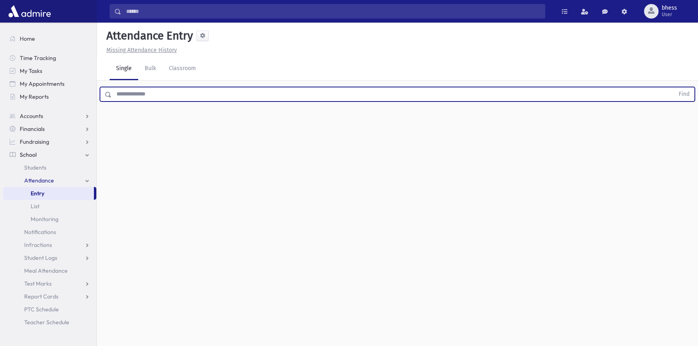
click at [139, 99] on input "text" at bounding box center [393, 94] width 563 height 15
click at [674, 87] on button "Find" at bounding box center [684, 94] width 21 height 14
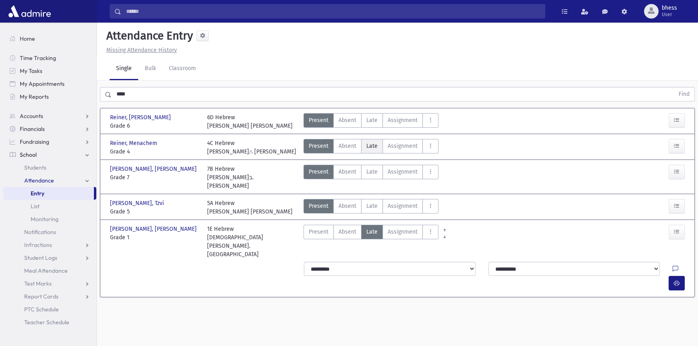
click at [368, 145] on span "Late" at bounding box center [372, 146] width 11 height 8
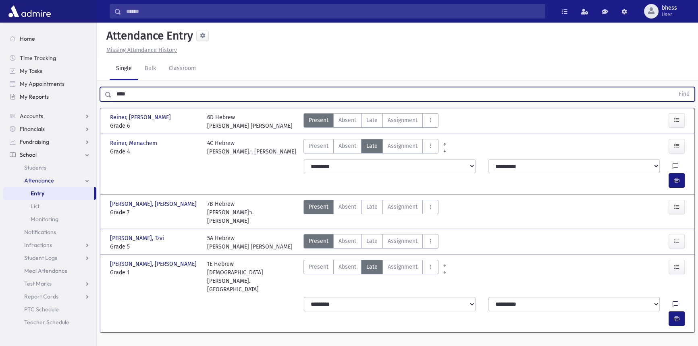
drag, startPoint x: 137, startPoint y: 90, endPoint x: 58, endPoint y: 93, distance: 78.3
click at [58, 93] on div "Search Results All Accounts" at bounding box center [349, 182] width 698 height 364
click at [674, 87] on button "Find" at bounding box center [684, 94] width 21 height 14
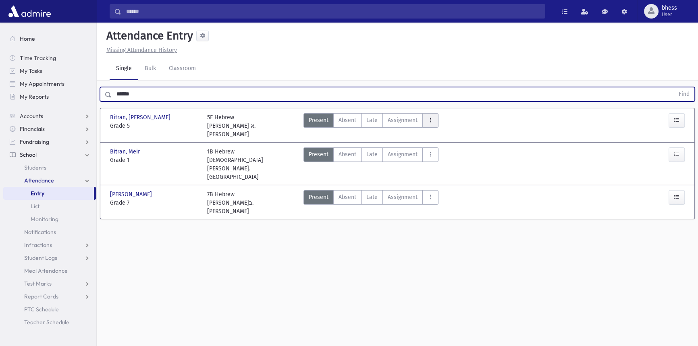
click at [428, 121] on icon "AttTypes" at bounding box center [431, 120] width 6 height 7
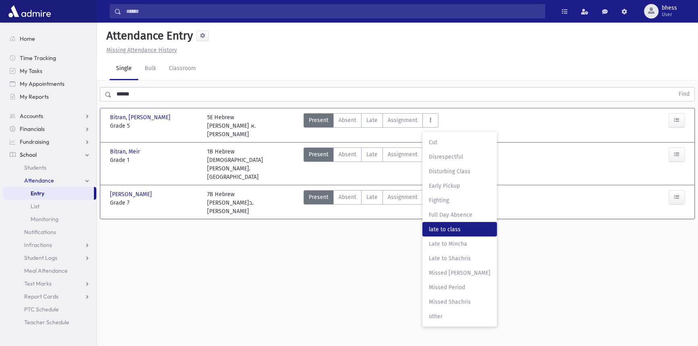
click at [463, 229] on span "late to class" at bounding box center [460, 229] width 62 height 8
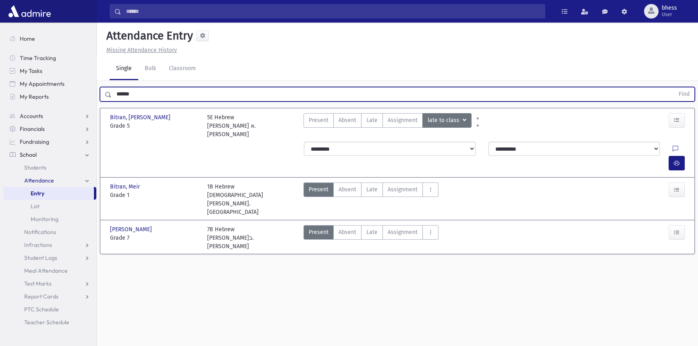
drag, startPoint x: 160, startPoint y: 96, endPoint x: 98, endPoint y: 74, distance: 65.9
click at [100, 84] on div "****** Find" at bounding box center [398, 93] width 602 height 24
type input "****"
click at [674, 87] on button "Find" at bounding box center [684, 94] width 21 height 14
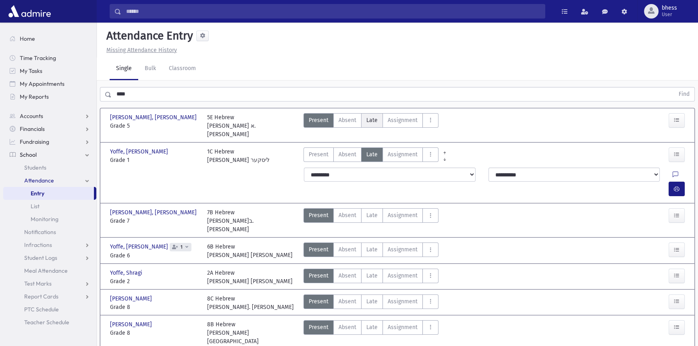
click at [379, 121] on label "Late Late" at bounding box center [372, 120] width 22 height 15
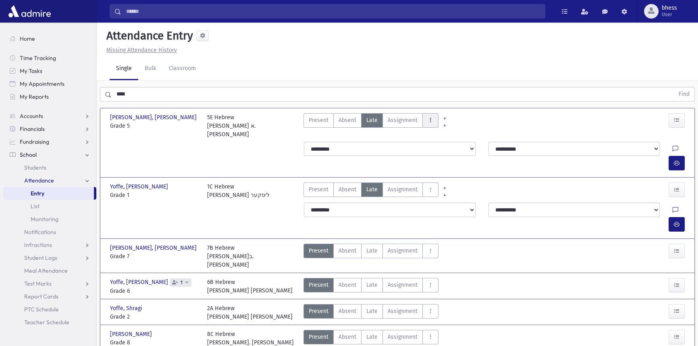
click at [431, 123] on icon "AttTypes" at bounding box center [431, 120] width 6 height 7
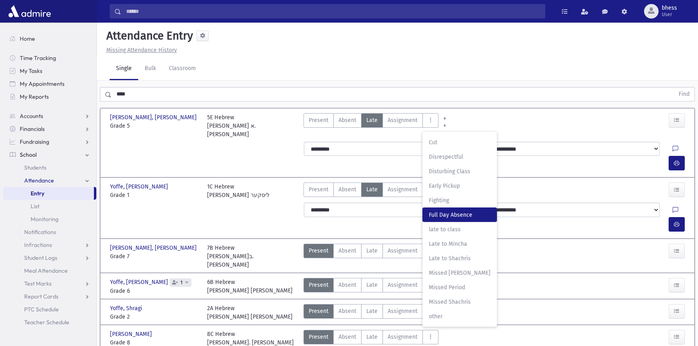
click at [462, 221] on Absence"] "Full Day Absence Full Day Absence" at bounding box center [460, 215] width 75 height 15
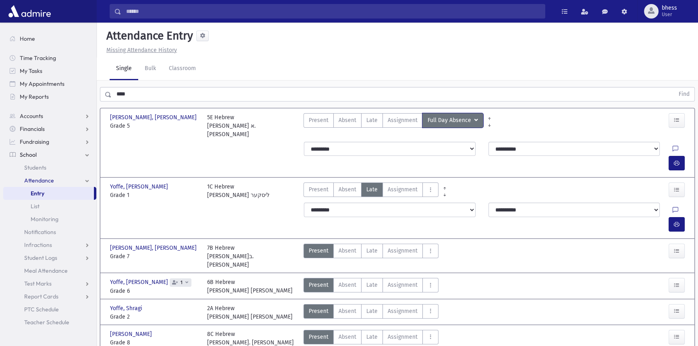
click at [443, 121] on span "Full Day Absence" at bounding box center [450, 120] width 45 height 9
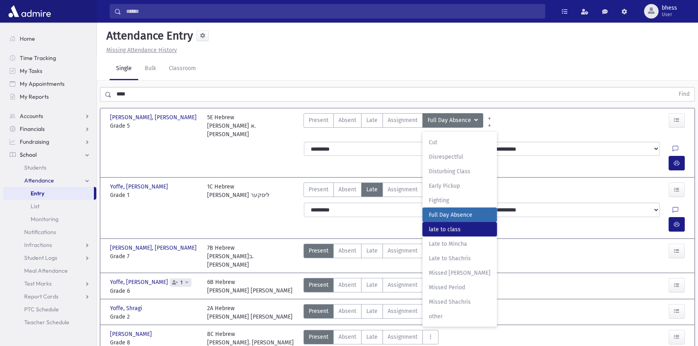
click at [454, 228] on span "late to class" at bounding box center [460, 229] width 62 height 8
